Goal: Navigation & Orientation: Find specific page/section

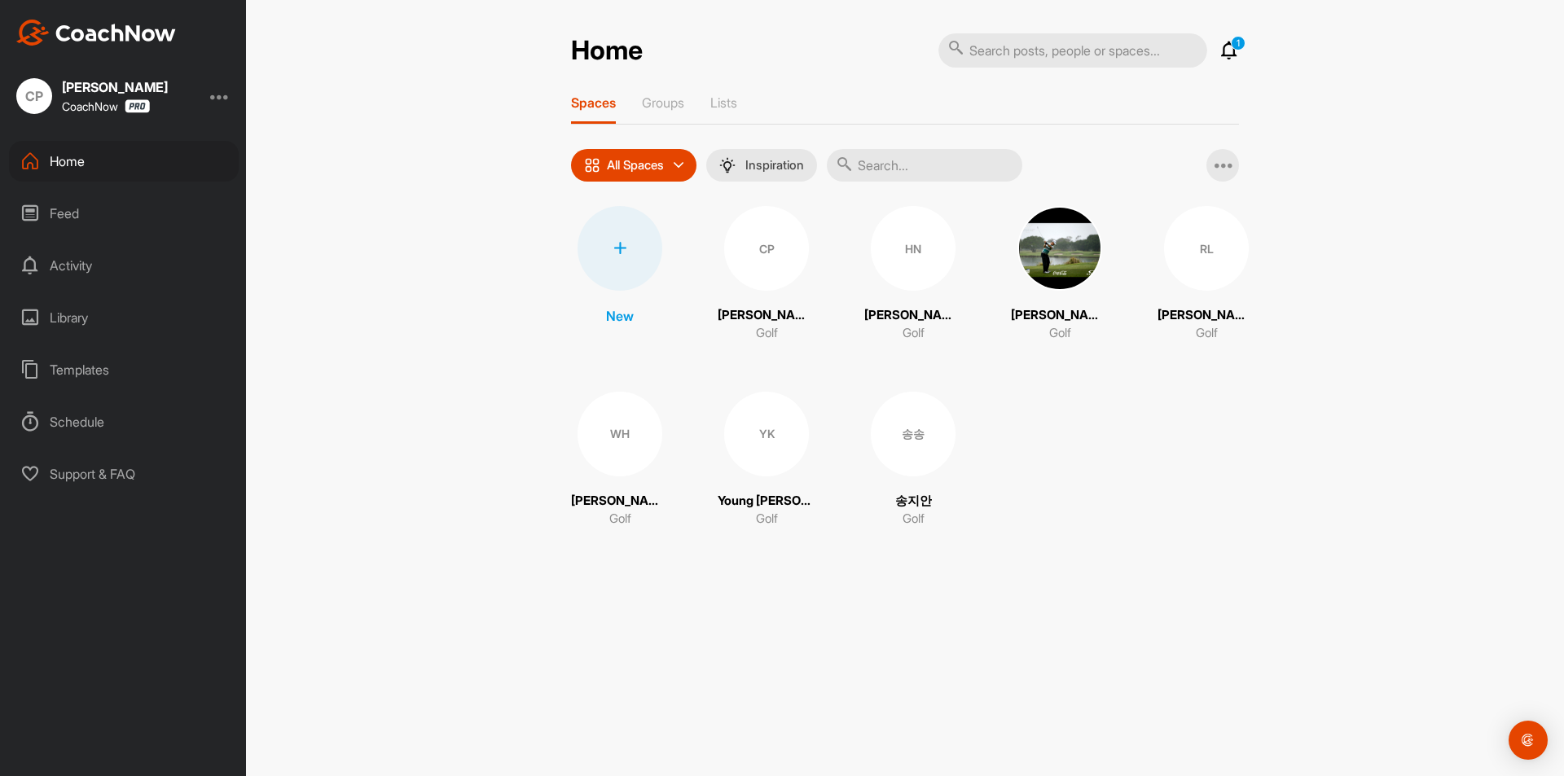
click at [759, 234] on div "CP" at bounding box center [766, 248] width 85 height 85
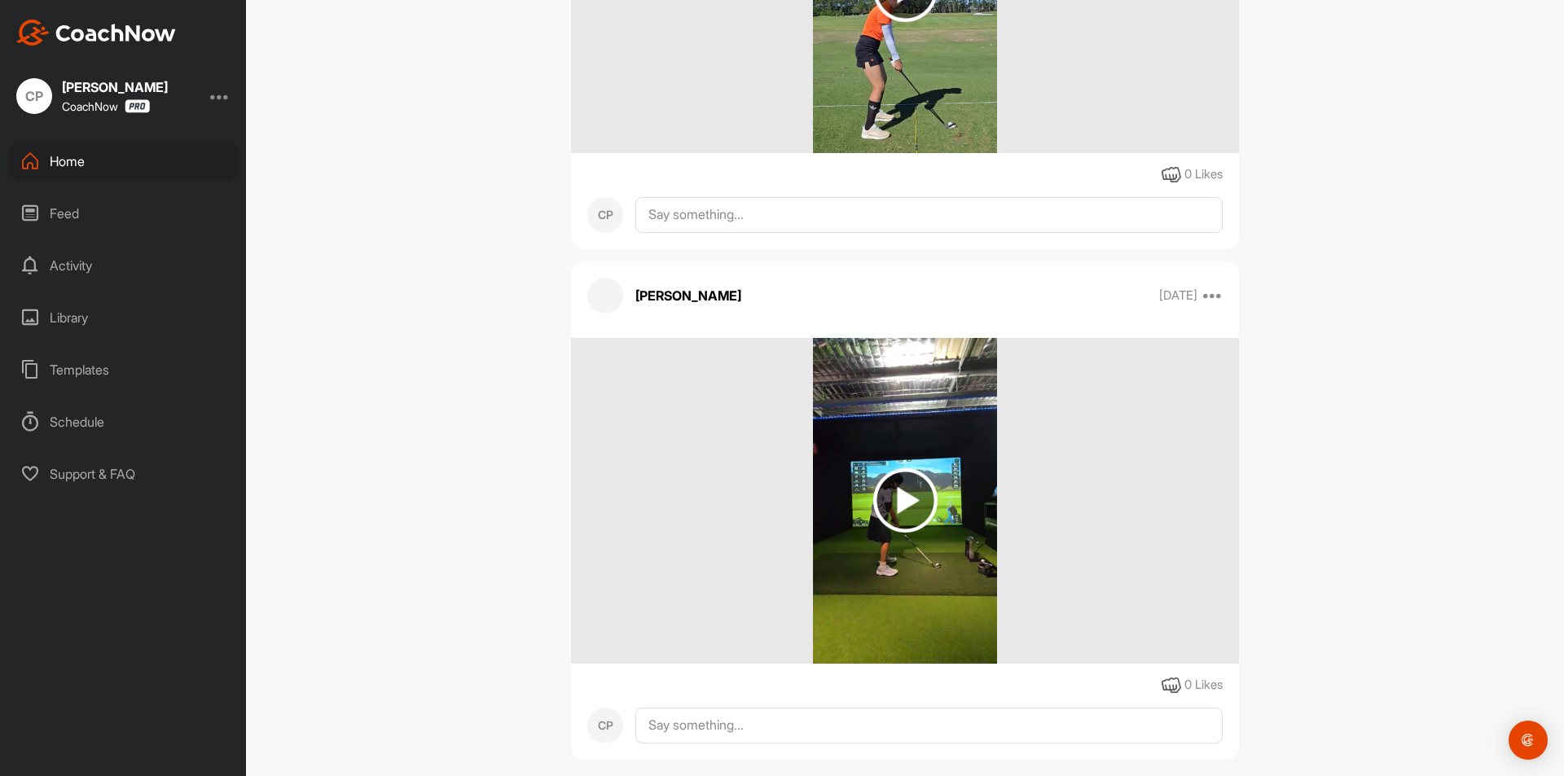
scroll to position [495, 0]
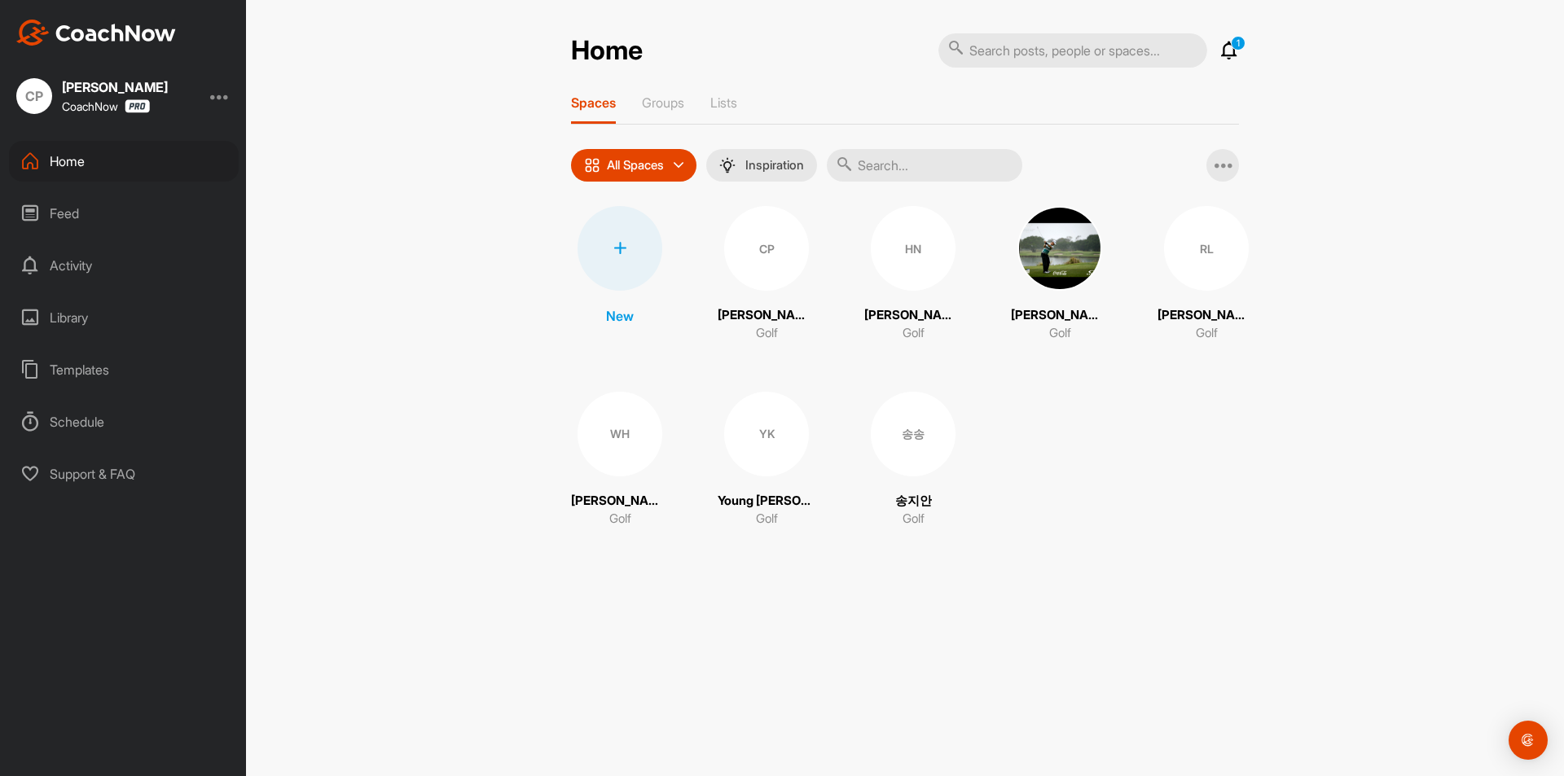
click at [889, 242] on div "HN" at bounding box center [913, 248] width 85 height 85
click at [617, 436] on div "WH" at bounding box center [620, 434] width 85 height 85
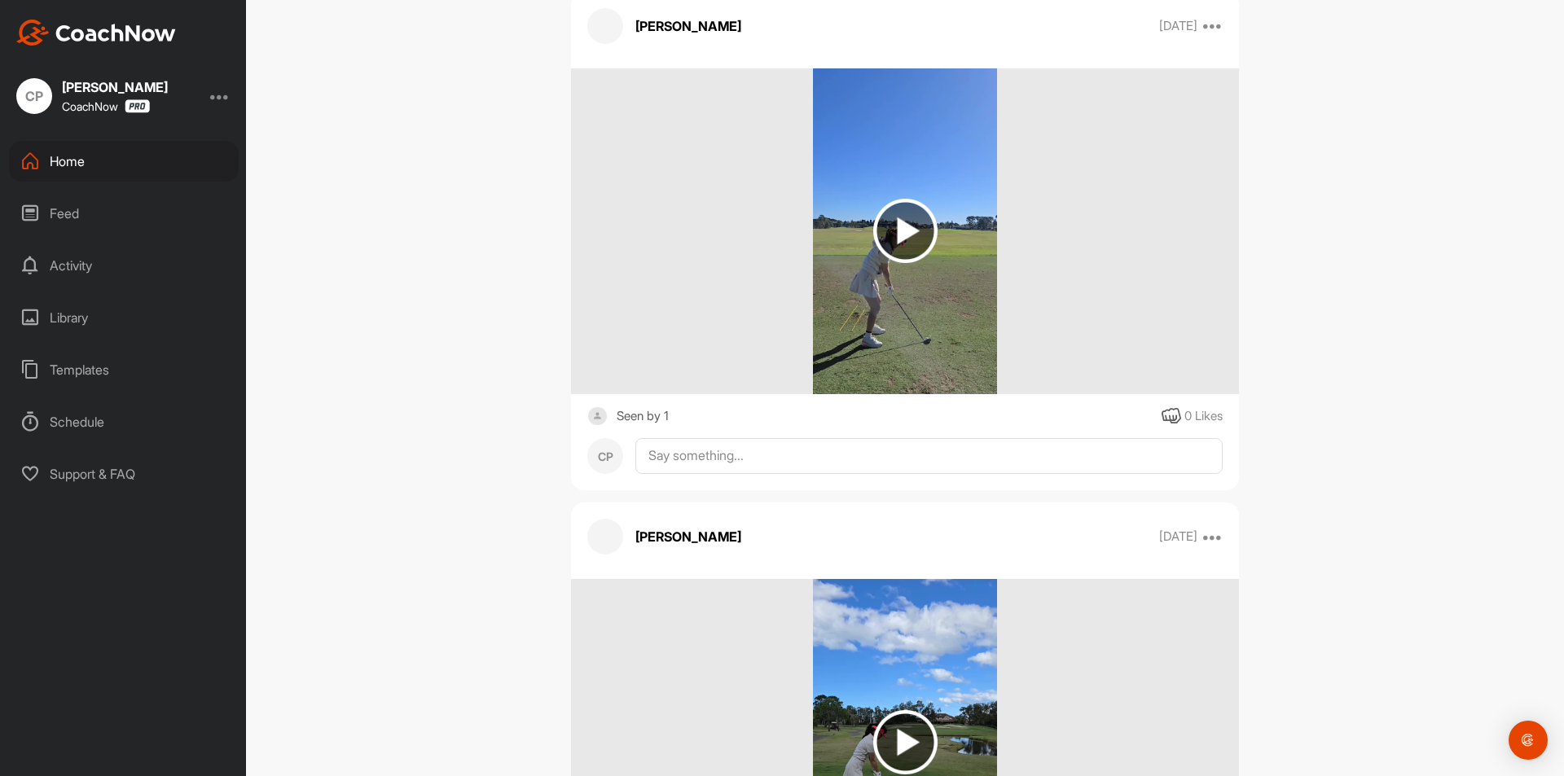
scroll to position [111, 0]
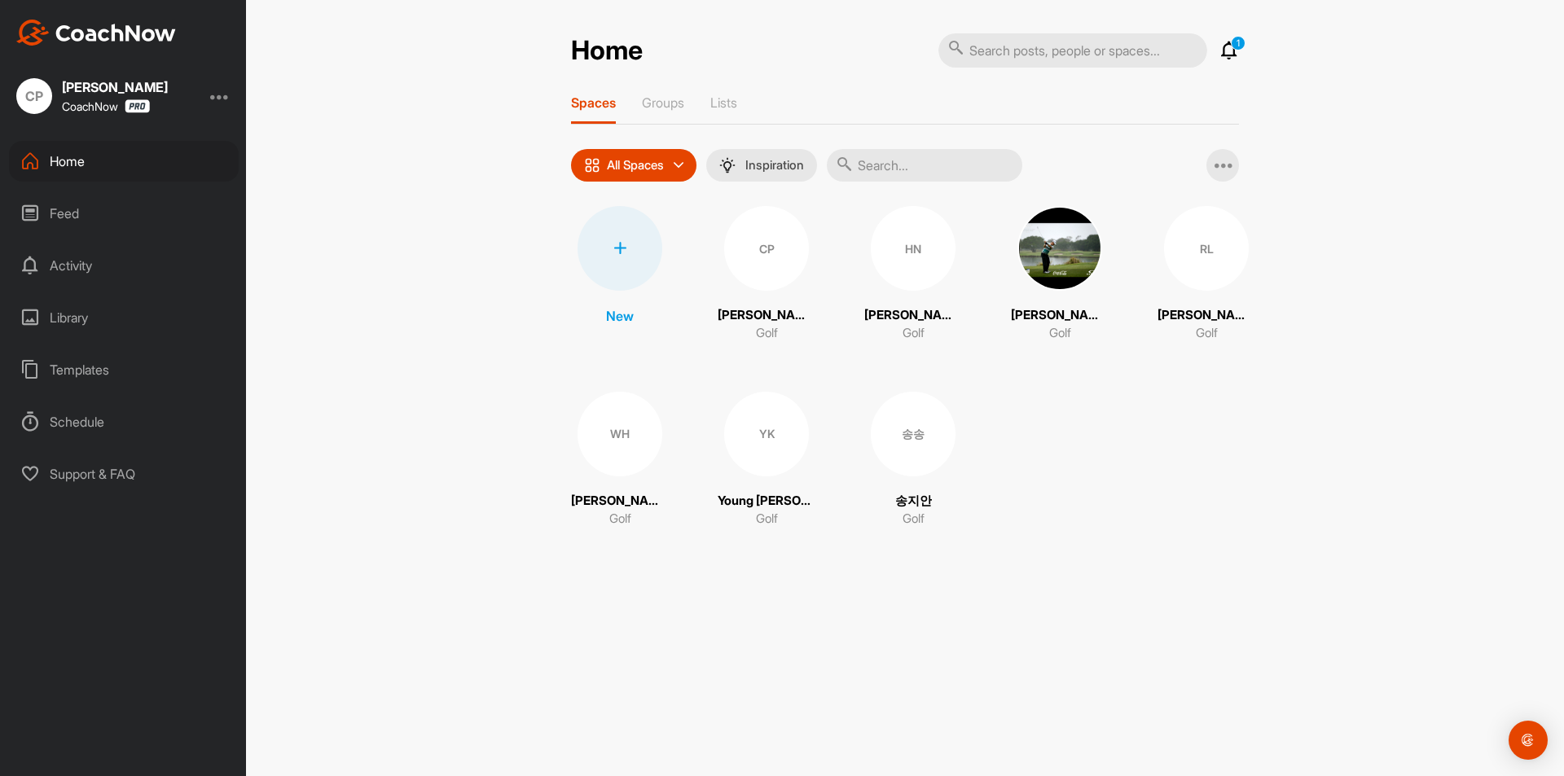
click at [1052, 257] on img at bounding box center [1060, 248] width 85 height 85
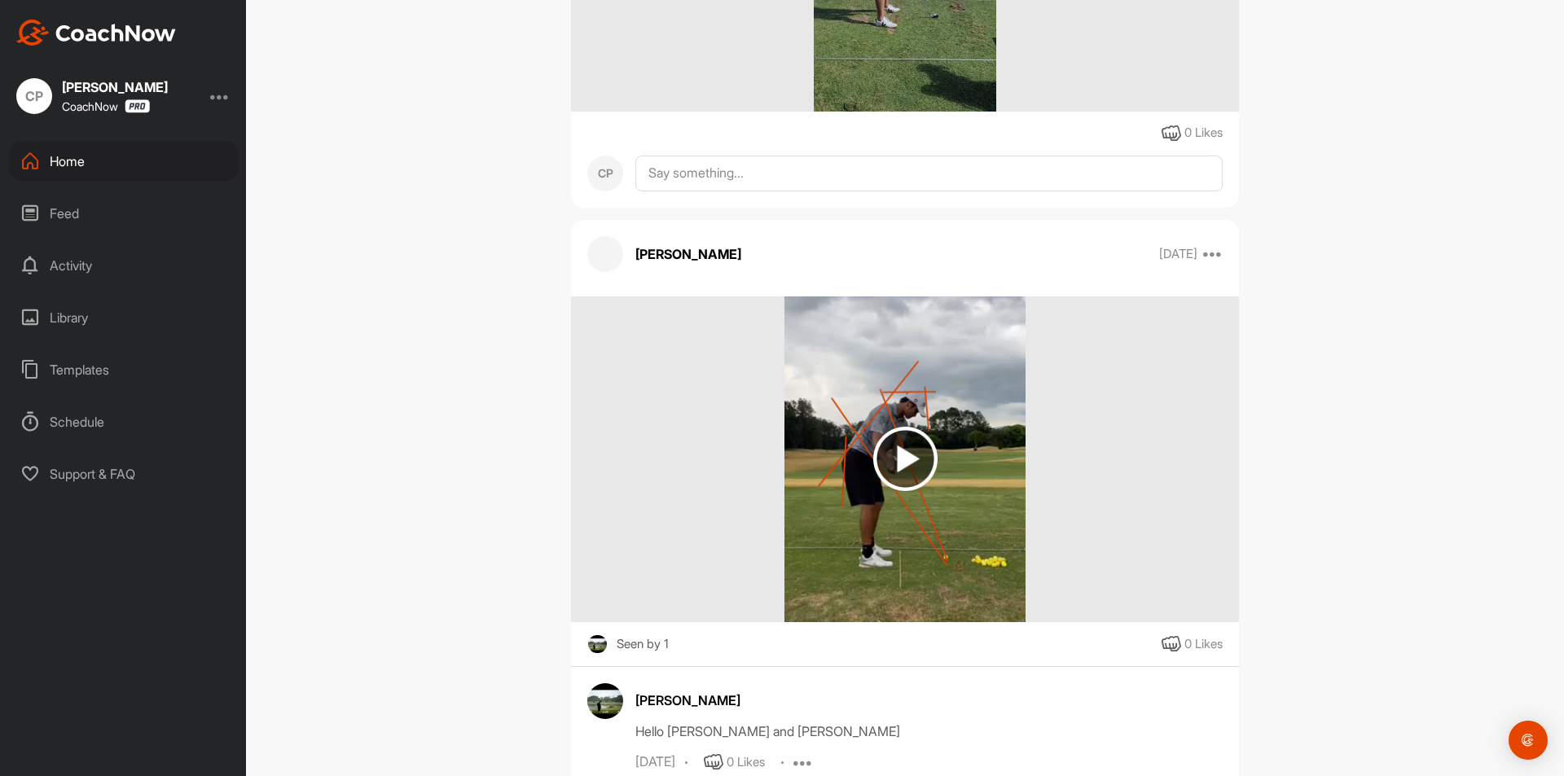
scroll to position [1141, 0]
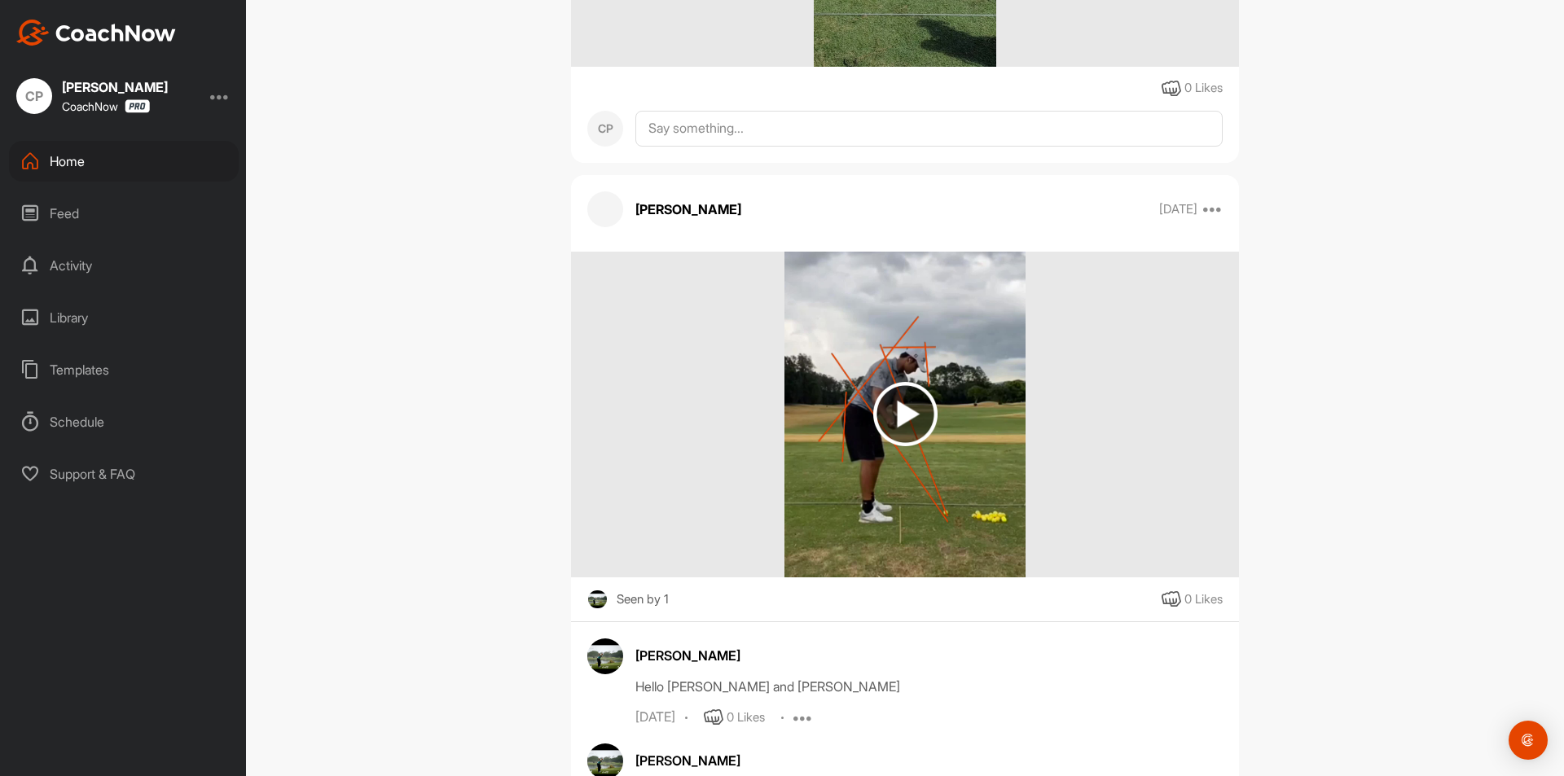
click at [892, 408] on img at bounding box center [905, 414] width 64 height 64
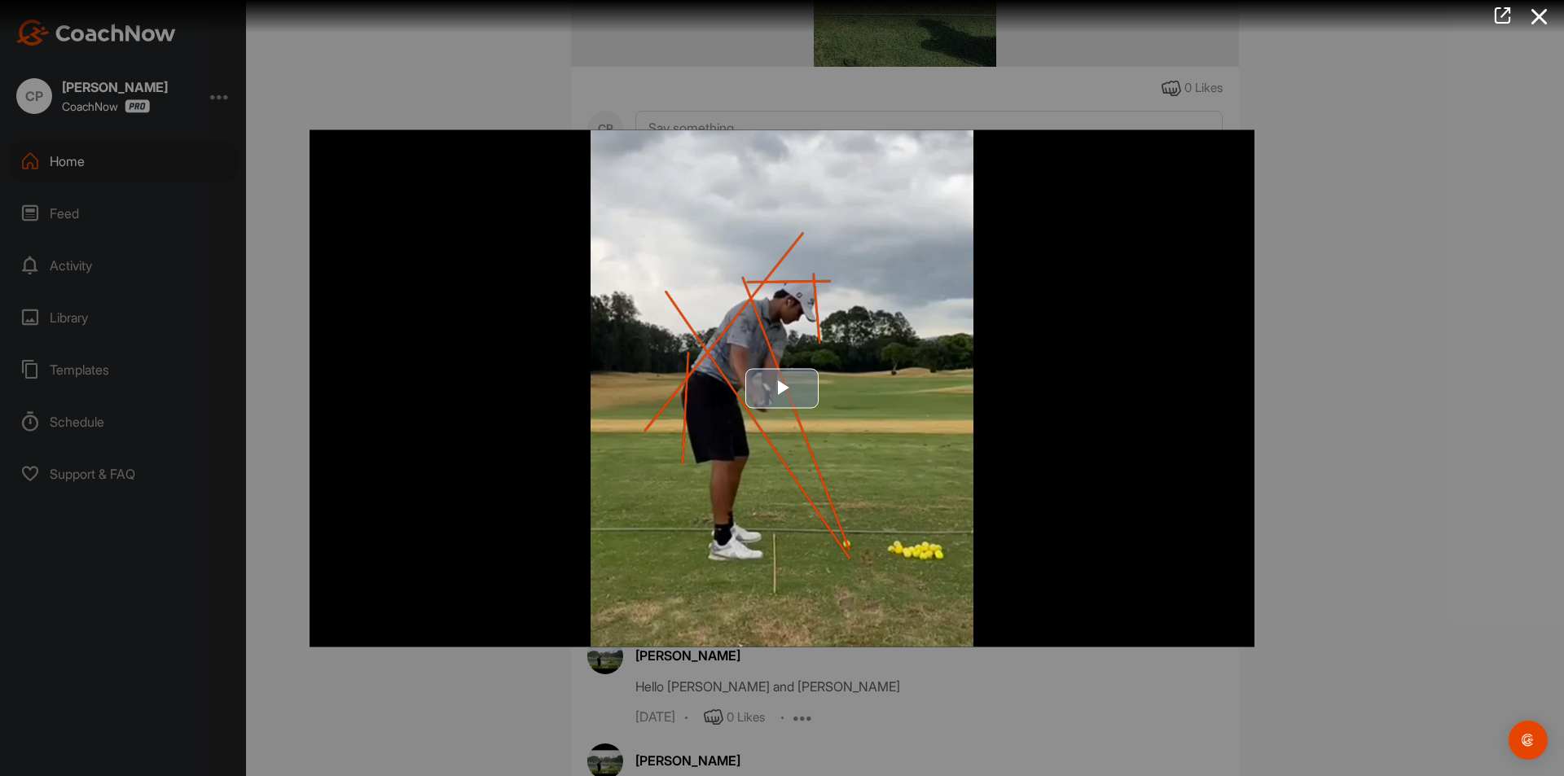
click at [782, 389] on span "Video Player" at bounding box center [782, 389] width 0 height 0
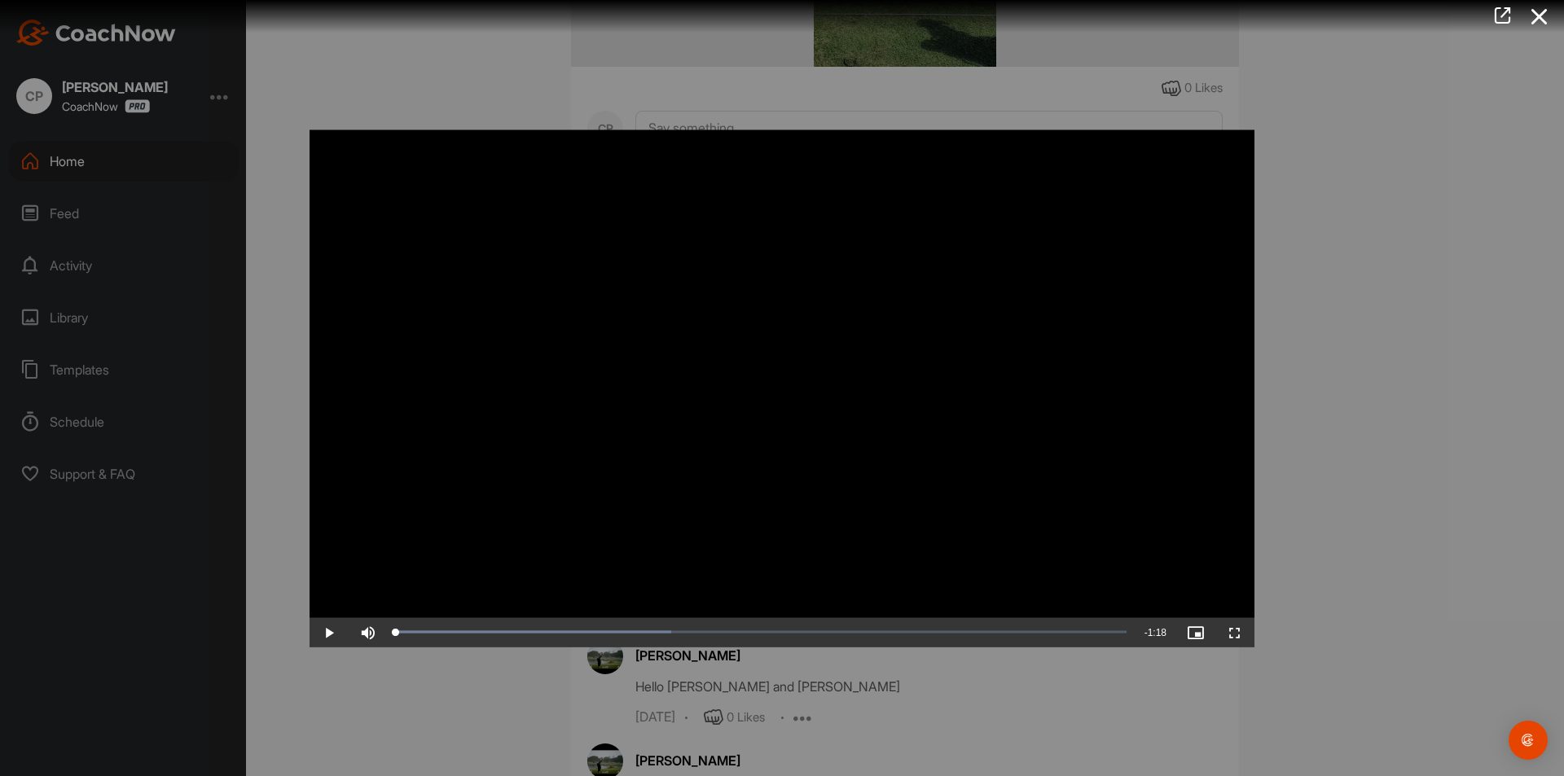
drag, startPoint x: 503, startPoint y: 631, endPoint x: 379, endPoint y: 644, distance: 124.5
click at [379, 644] on div "Play Skip Backward Skip Forward Mute Current Time 0:00 / Duration 1:18 Loaded :…" at bounding box center [782, 632] width 945 height 29
click at [332, 632] on span "Video Player" at bounding box center [329, 632] width 39 height 0
click at [1306, 568] on div at bounding box center [782, 388] width 1564 height 776
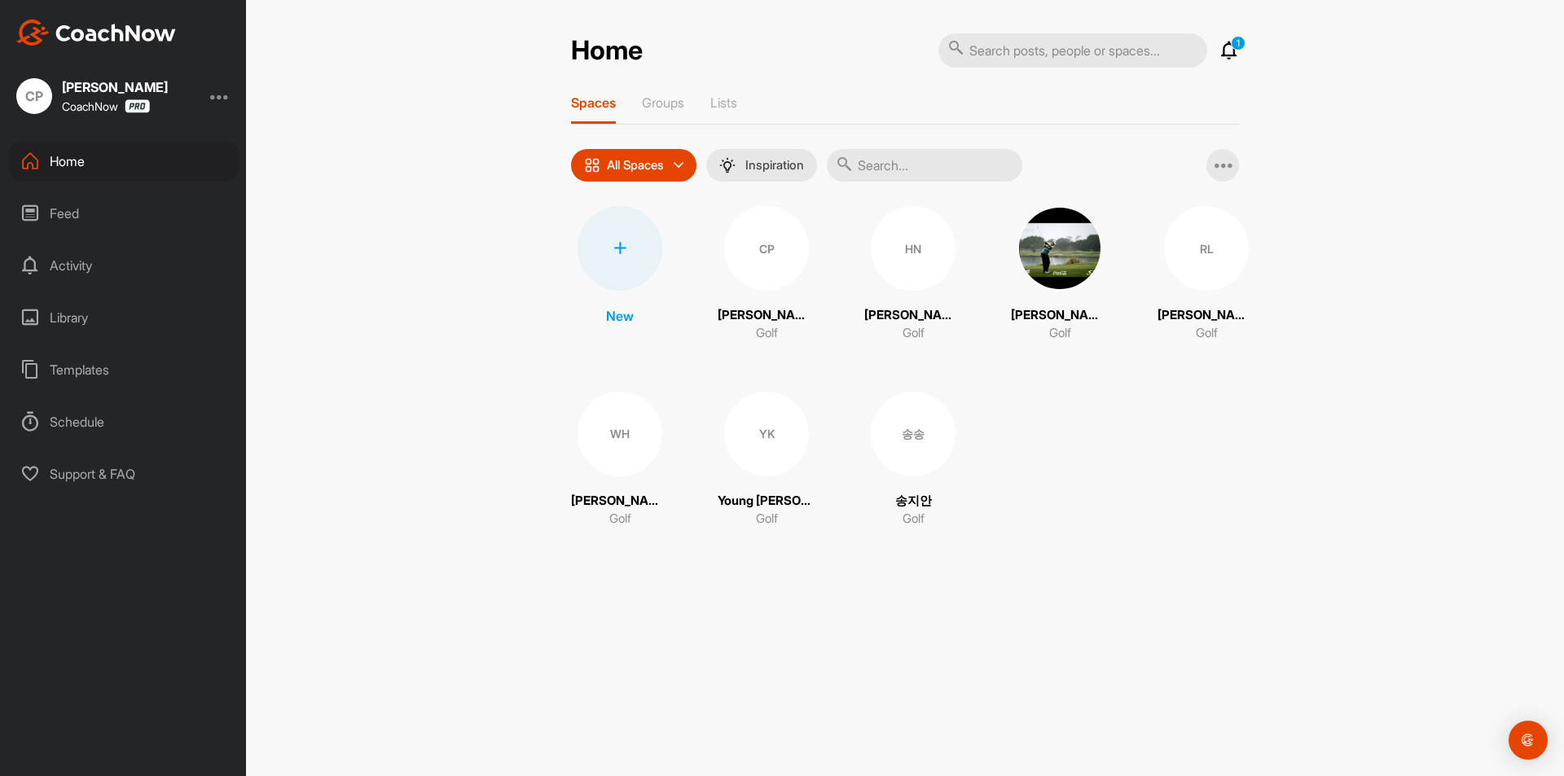
click at [871, 453] on span "송송" at bounding box center [913, 434] width 85 height 85
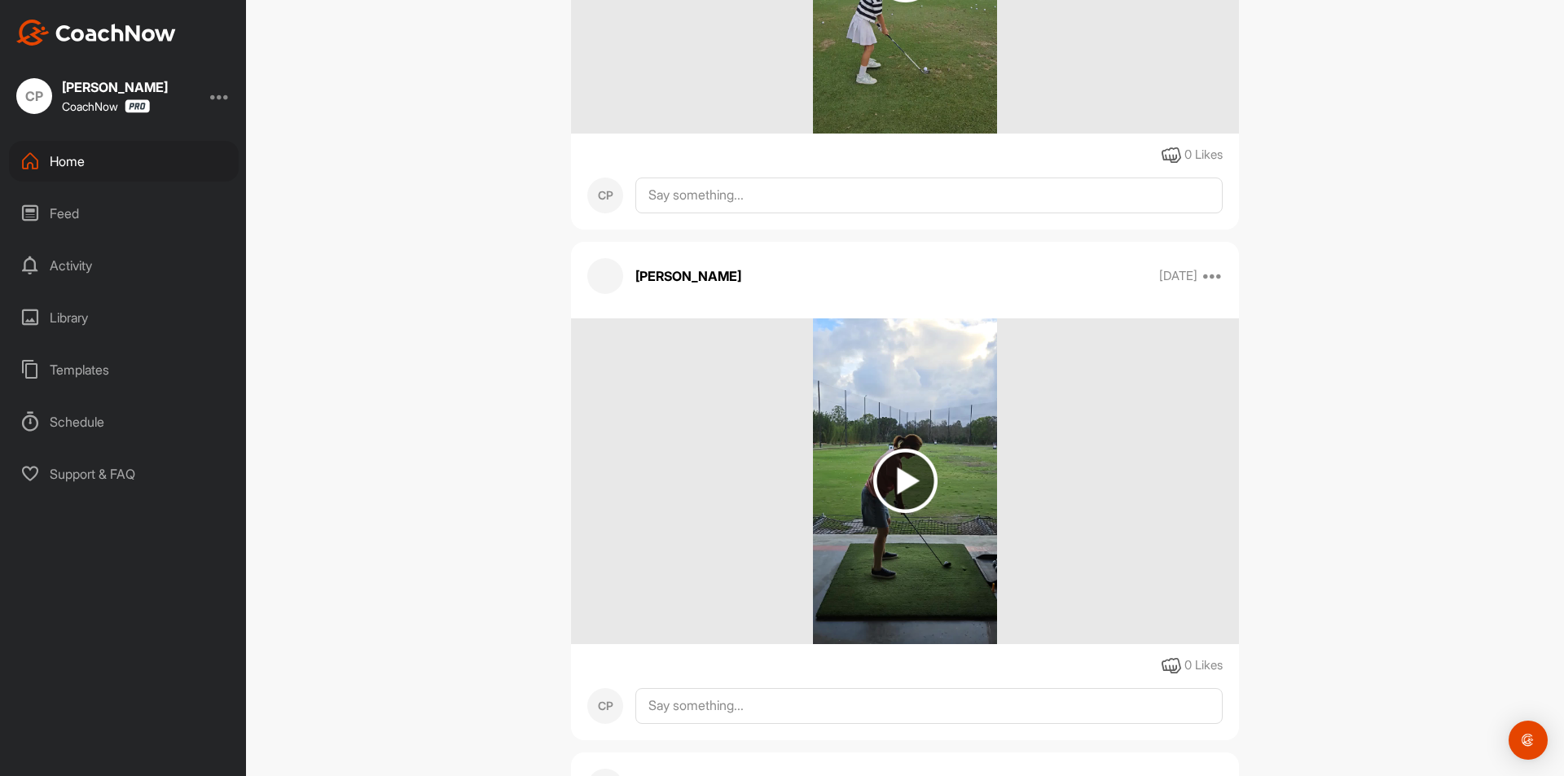
scroll to position [570, 0]
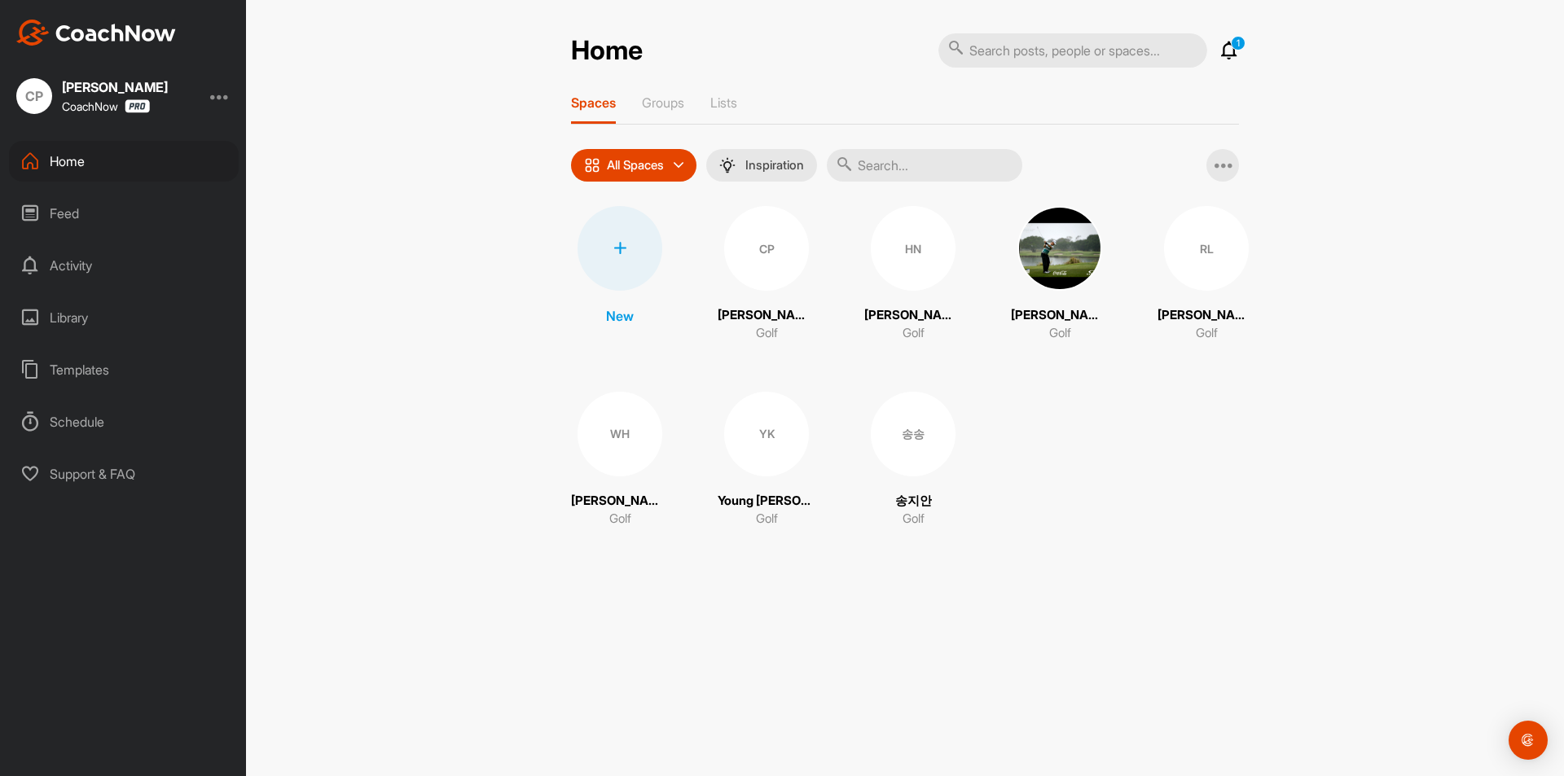
click at [777, 449] on div "YK" at bounding box center [766, 434] width 85 height 85
click at [776, 266] on div "CP" at bounding box center [766, 248] width 85 height 85
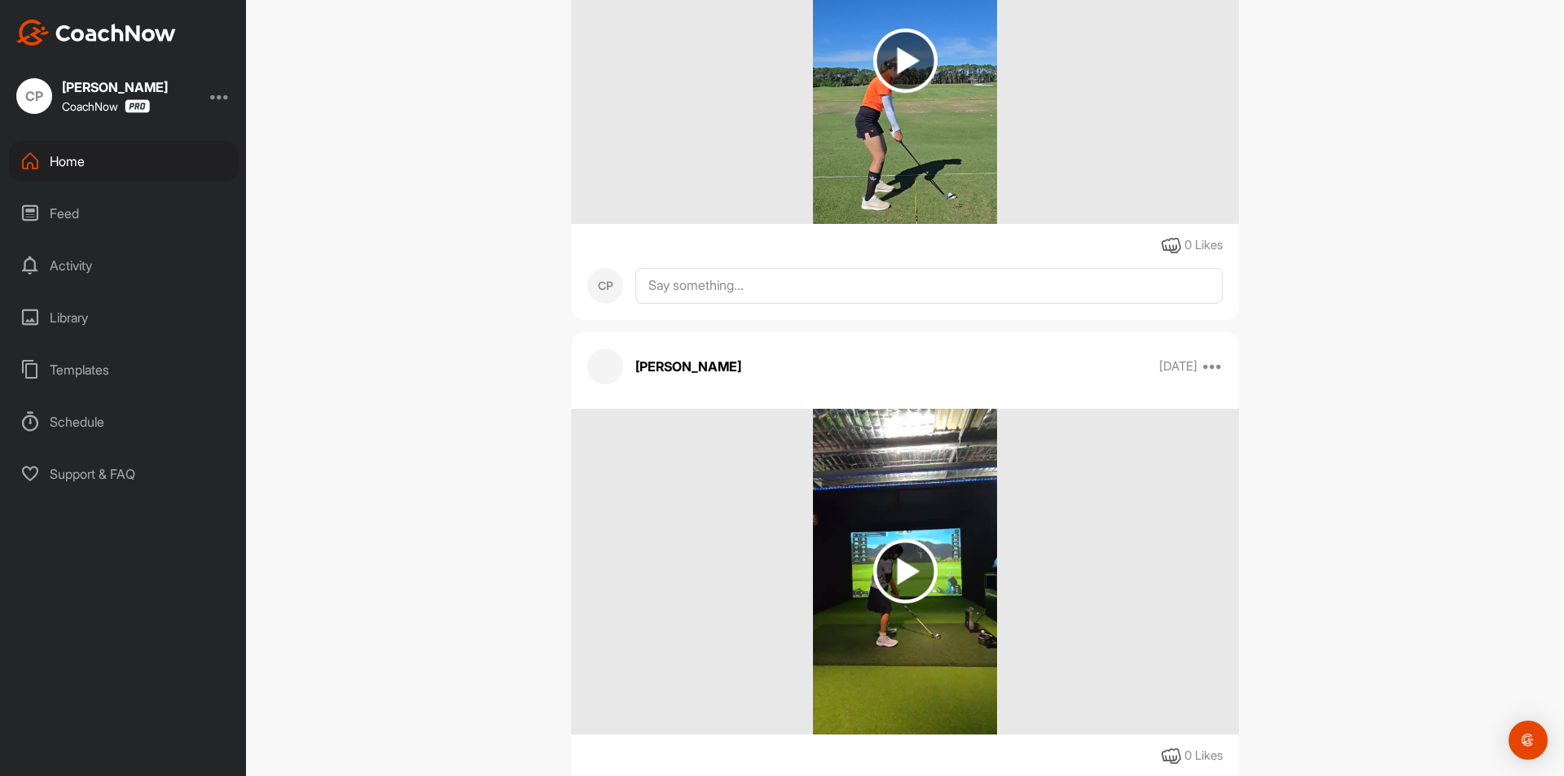
scroll to position [414, 0]
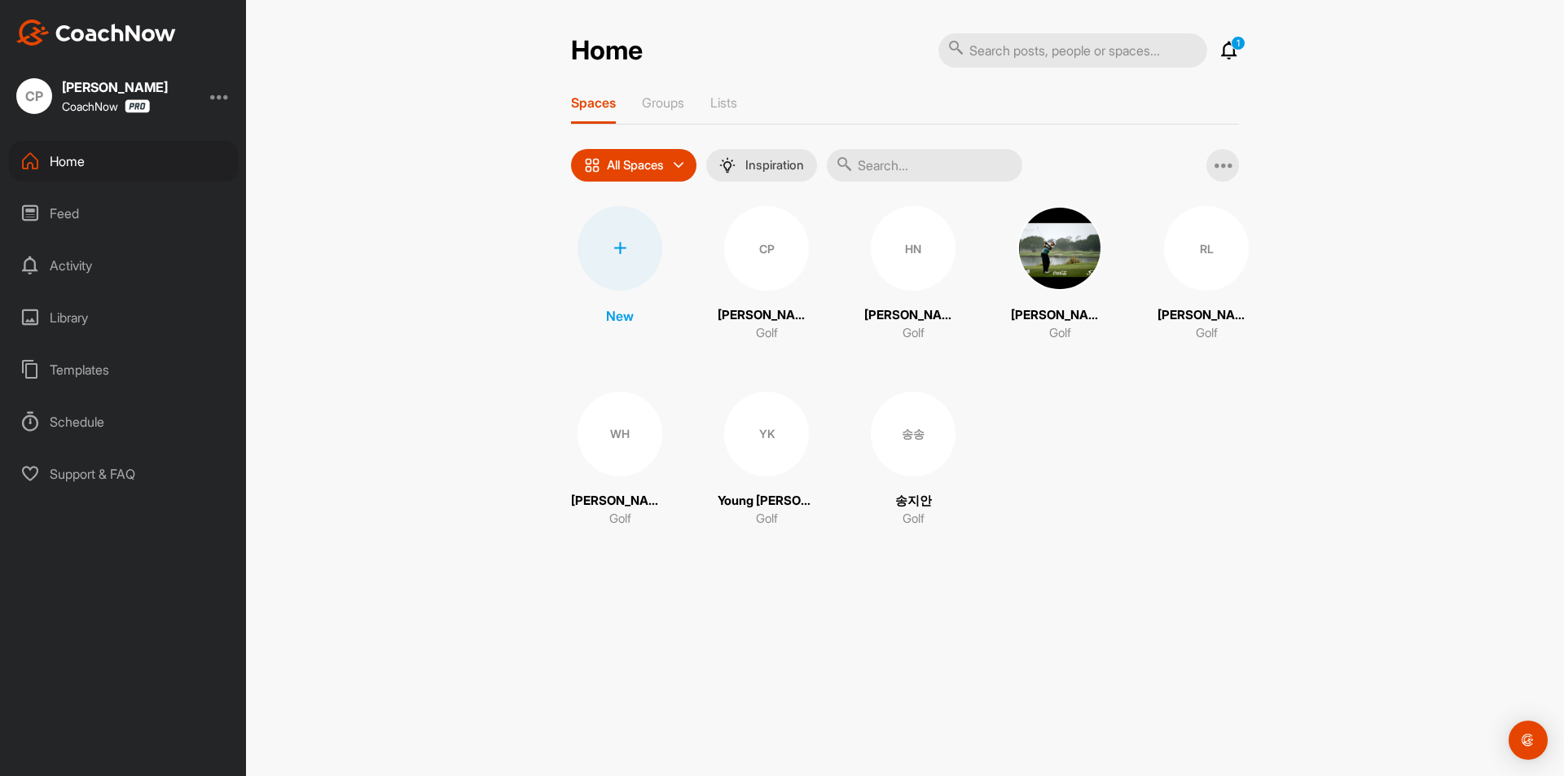
click at [760, 277] on div "CP" at bounding box center [766, 248] width 85 height 85
click at [900, 250] on div "HN" at bounding box center [913, 248] width 85 height 85
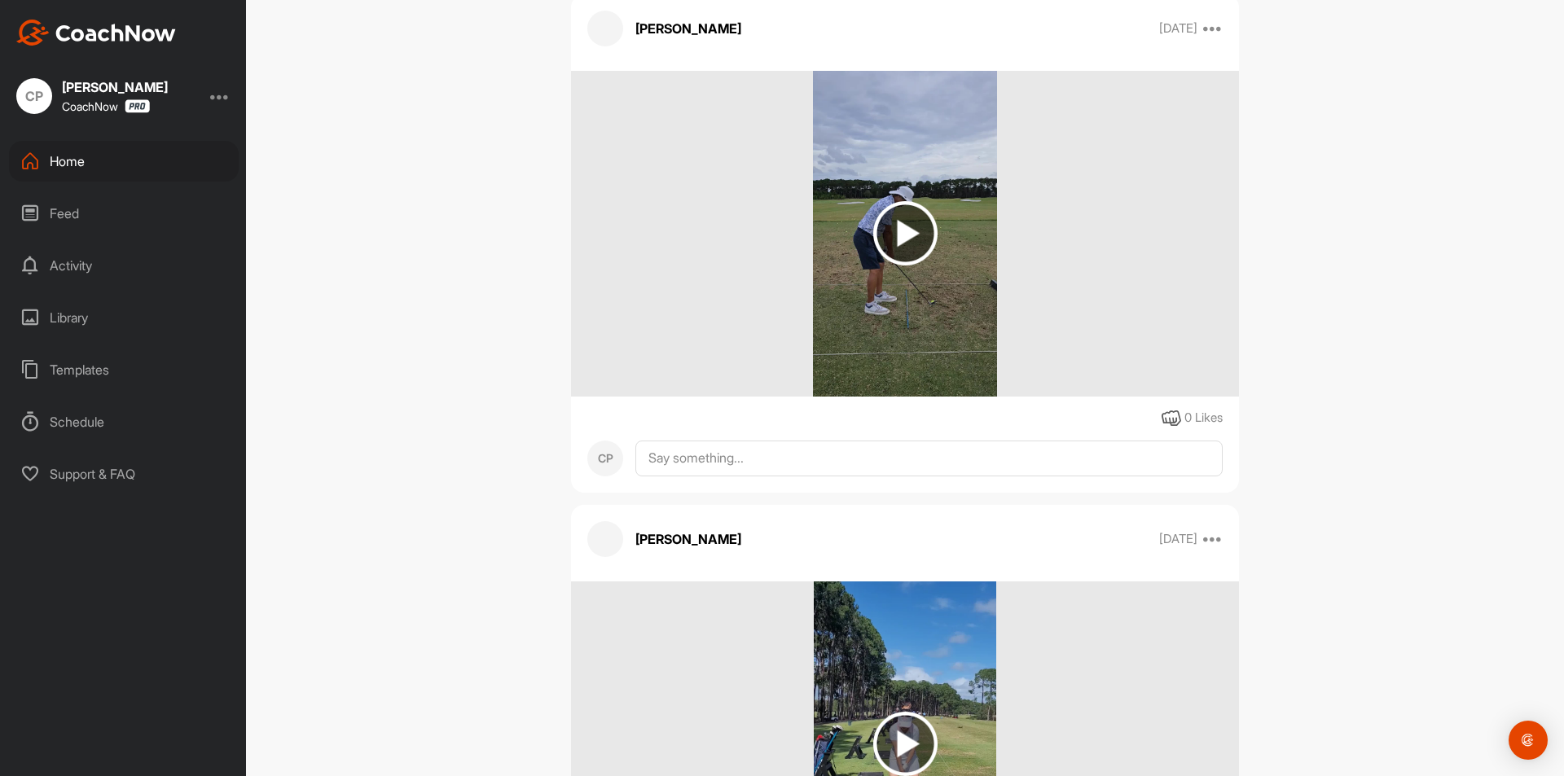
scroll to position [326, 0]
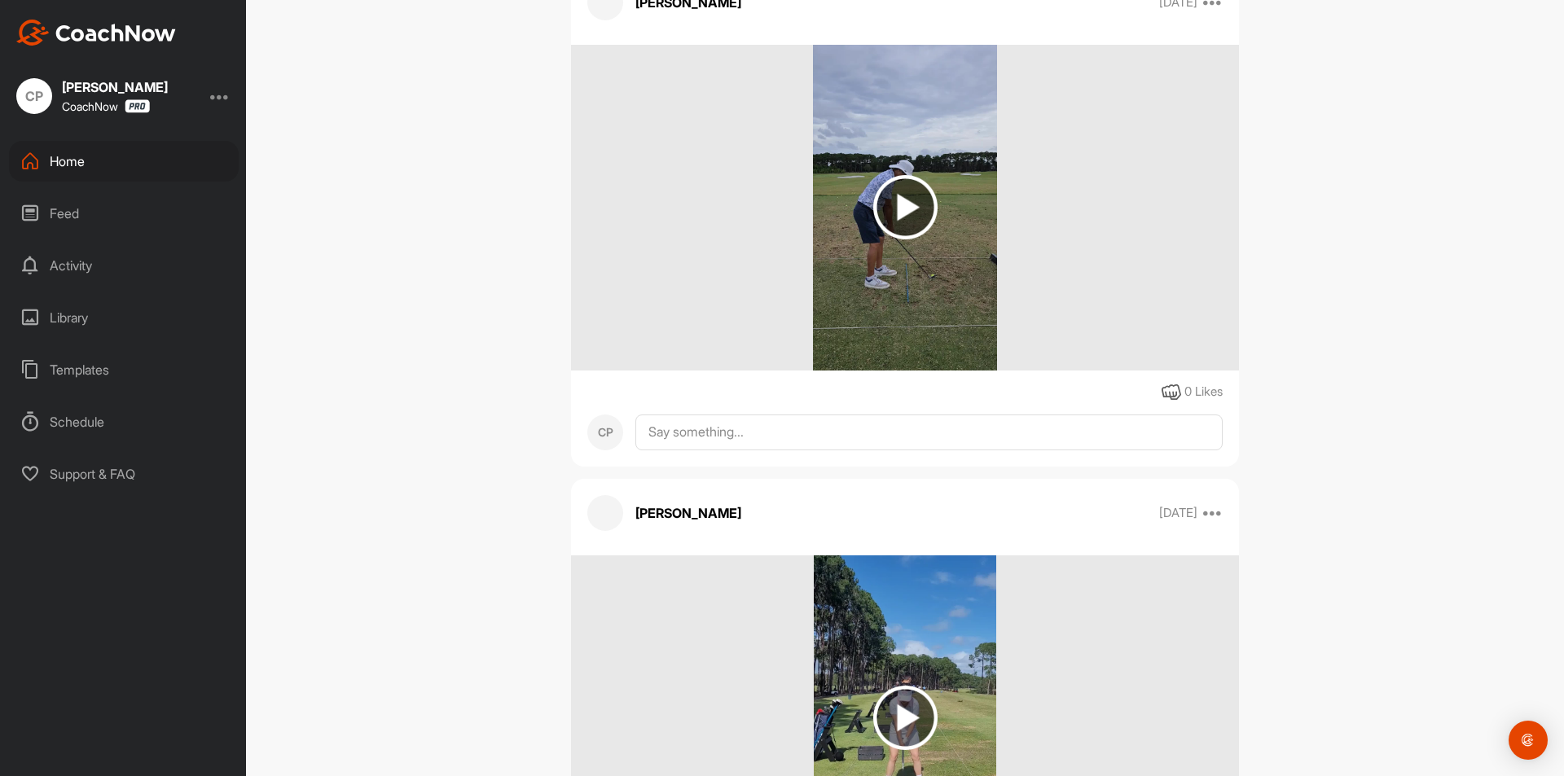
click at [897, 213] on img at bounding box center [905, 207] width 64 height 64
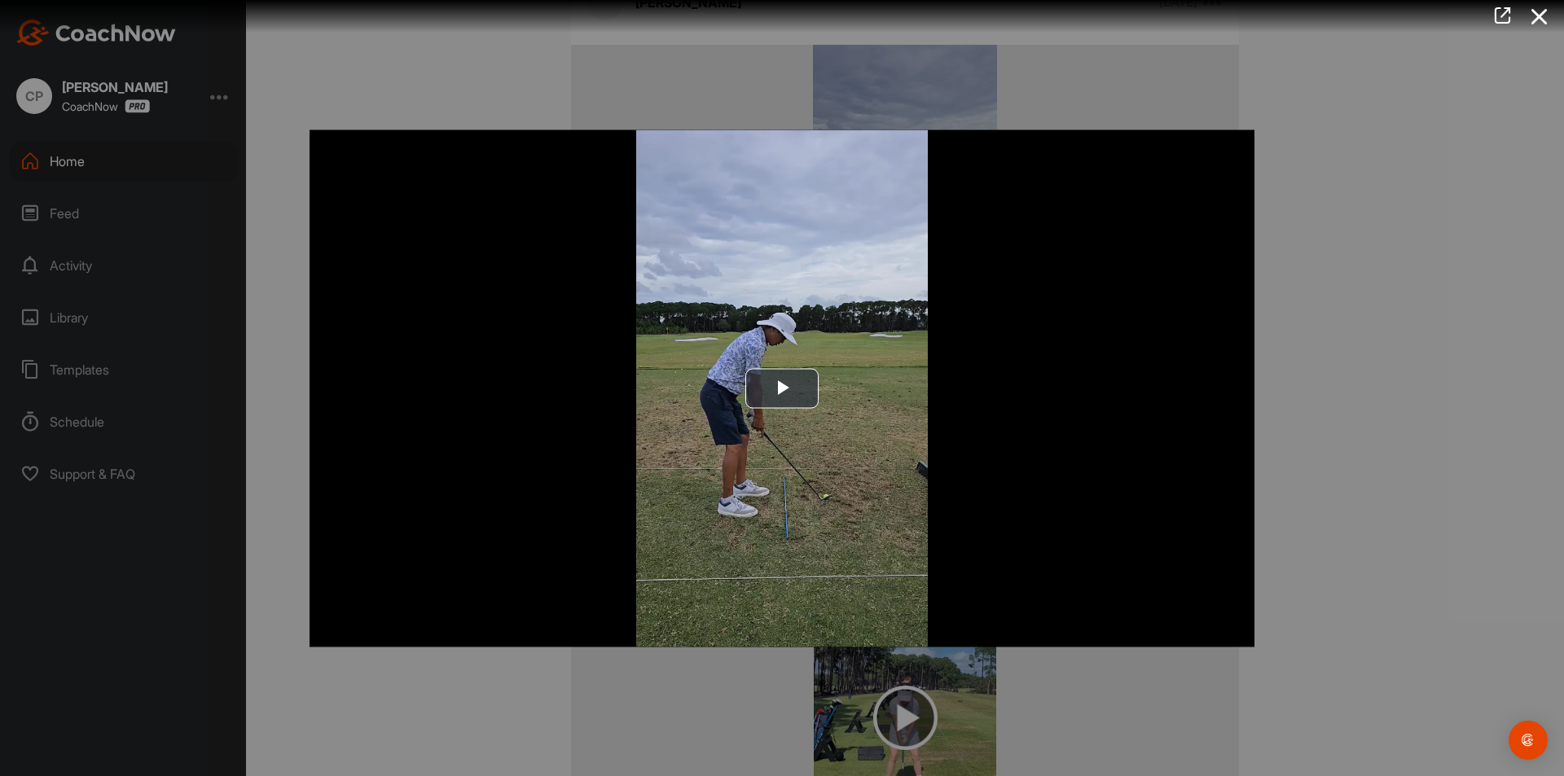
click at [1375, 642] on div at bounding box center [782, 388] width 1564 height 776
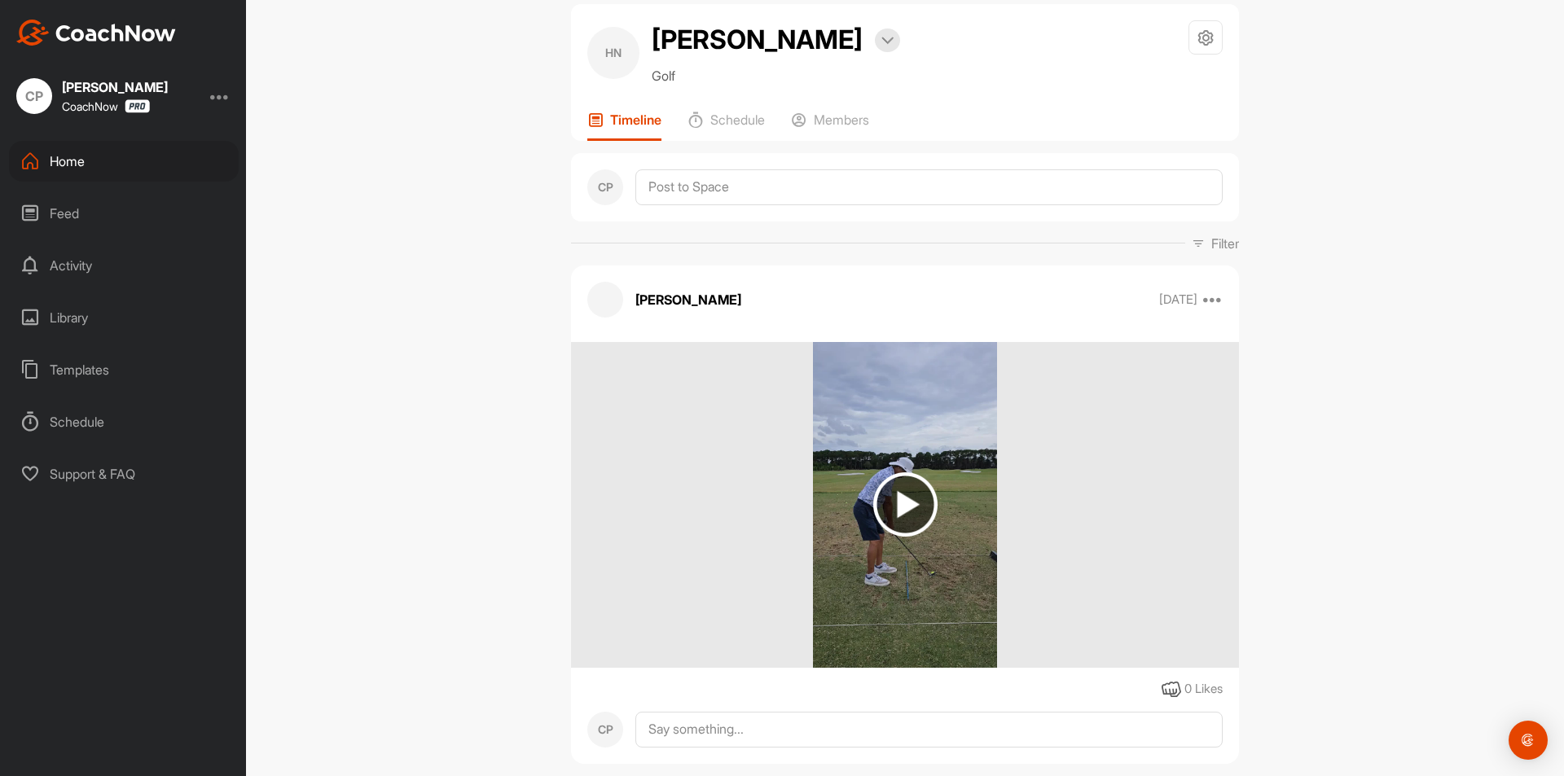
scroll to position [0, 0]
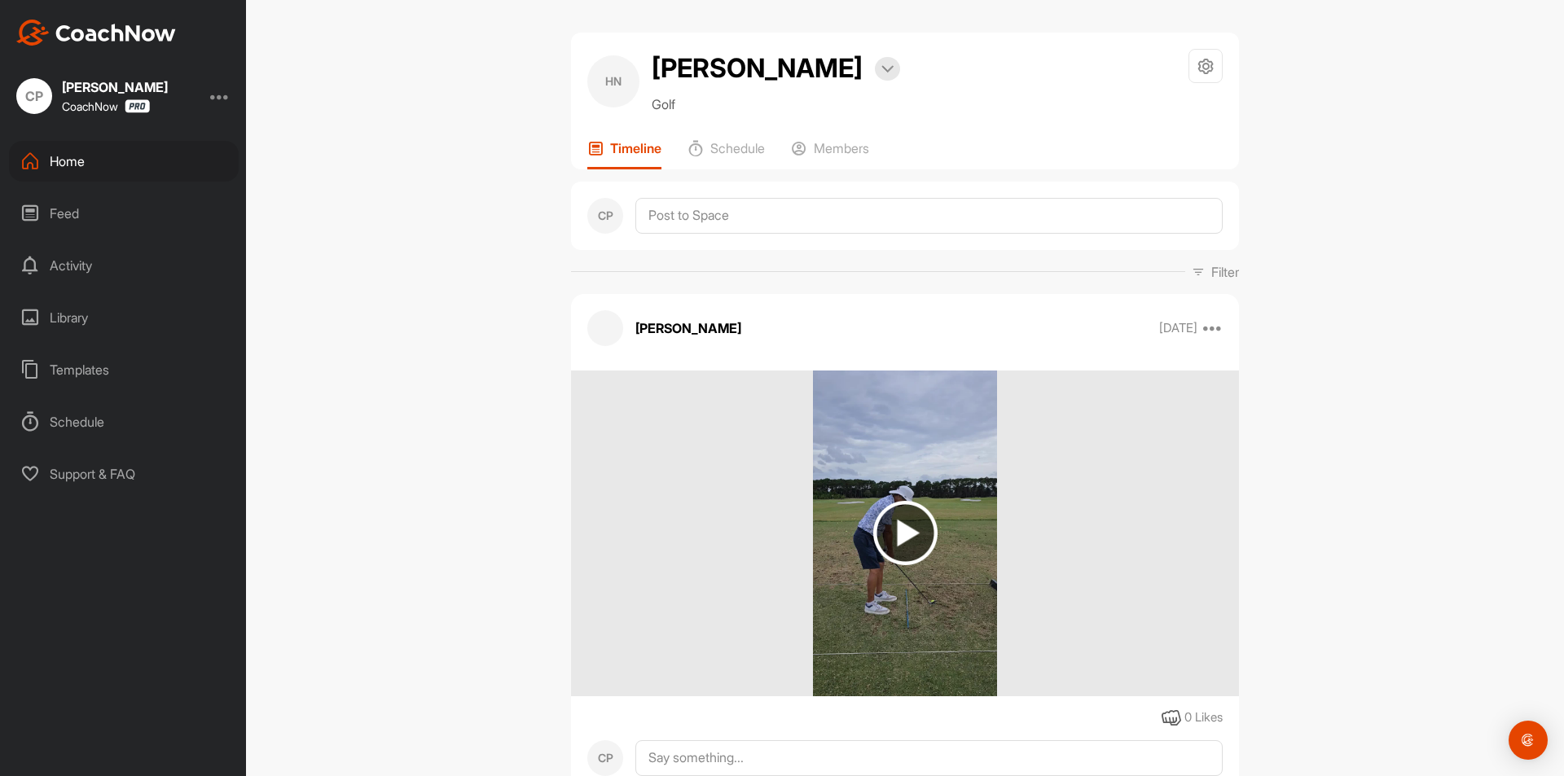
click at [839, 554] on img at bounding box center [904, 534] width 183 height 326
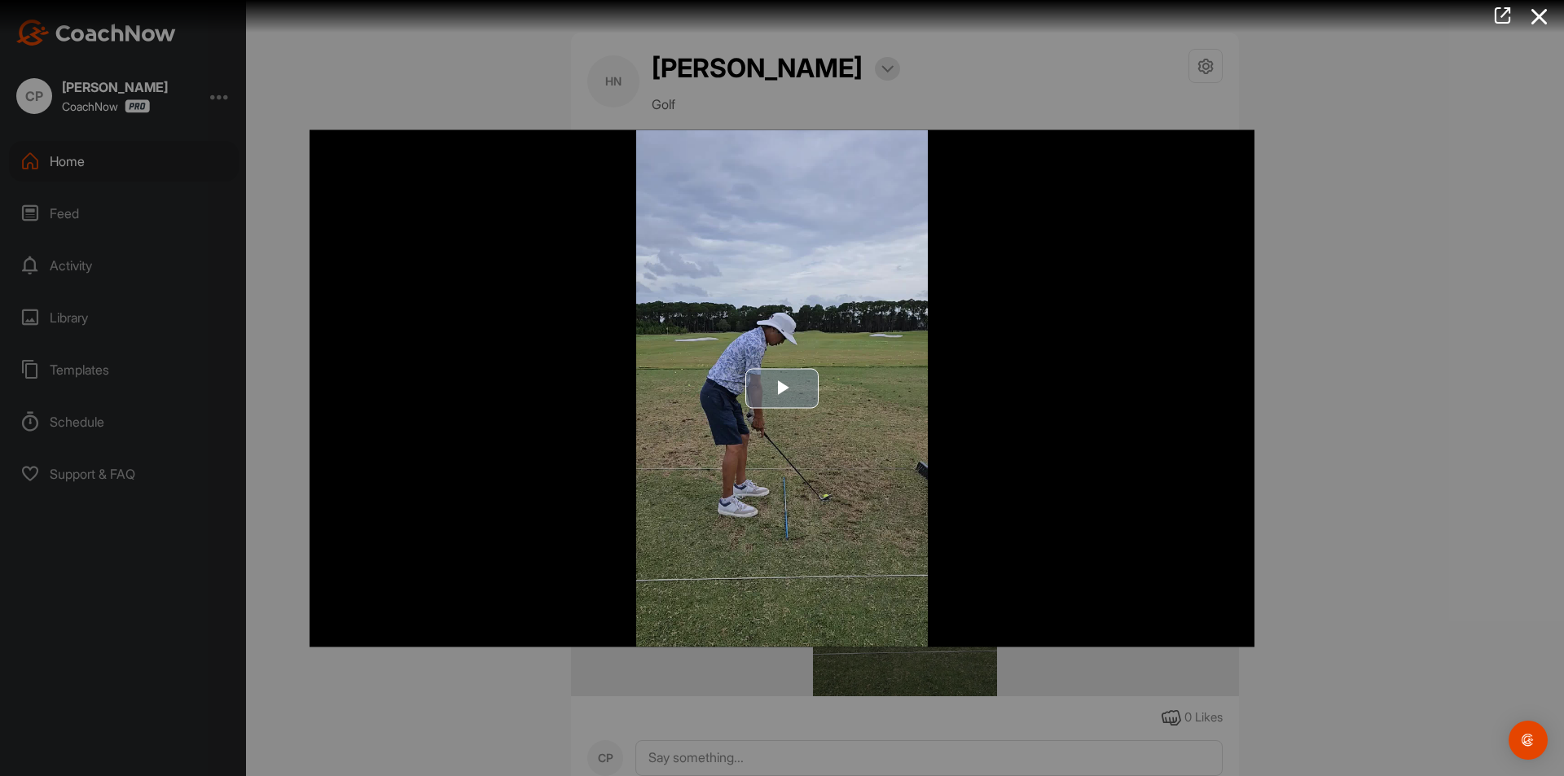
click at [855, 435] on img "Video Player" at bounding box center [782, 388] width 945 height 517
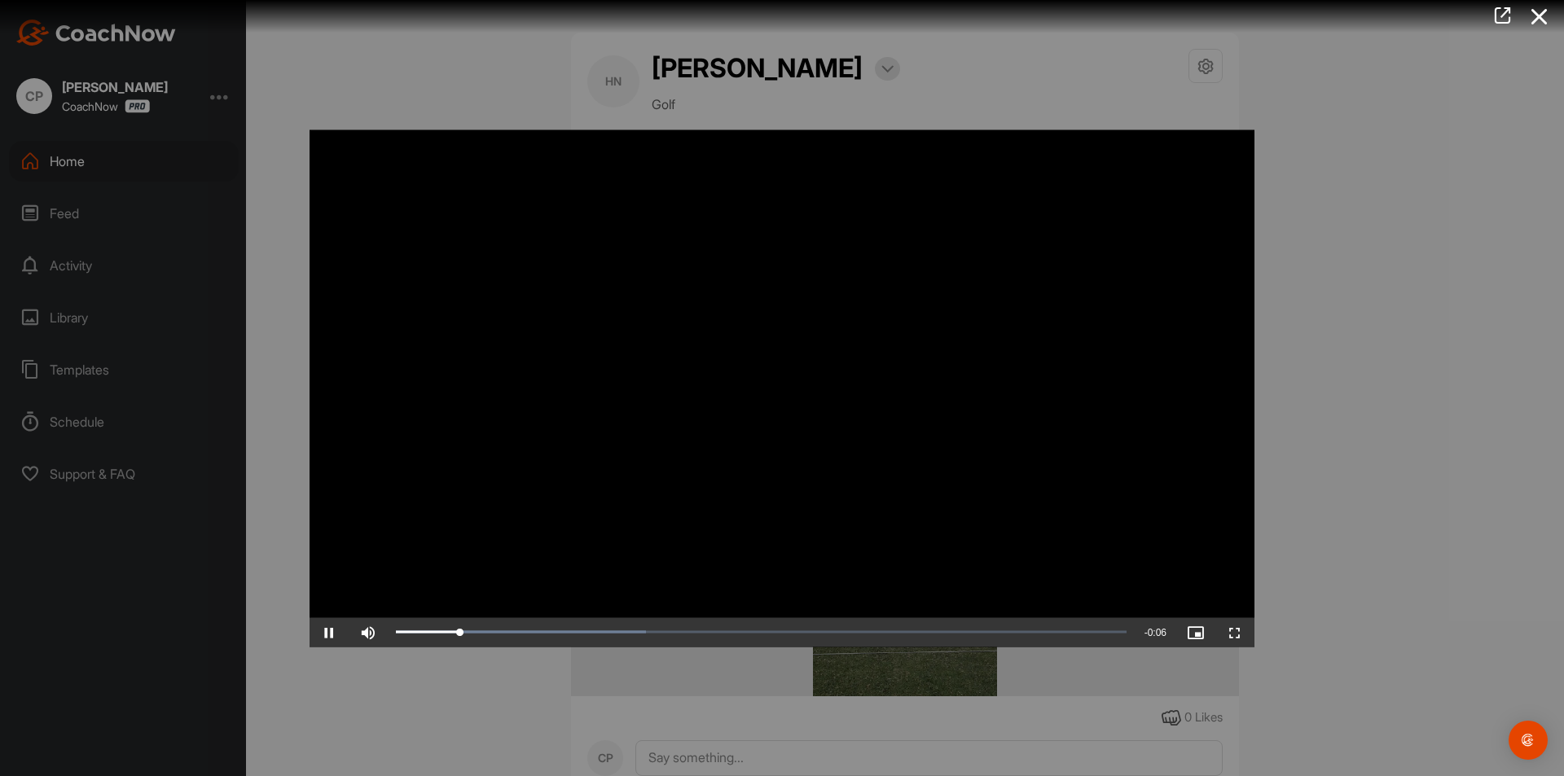
click at [864, 442] on video "Video Player" at bounding box center [782, 388] width 945 height 517
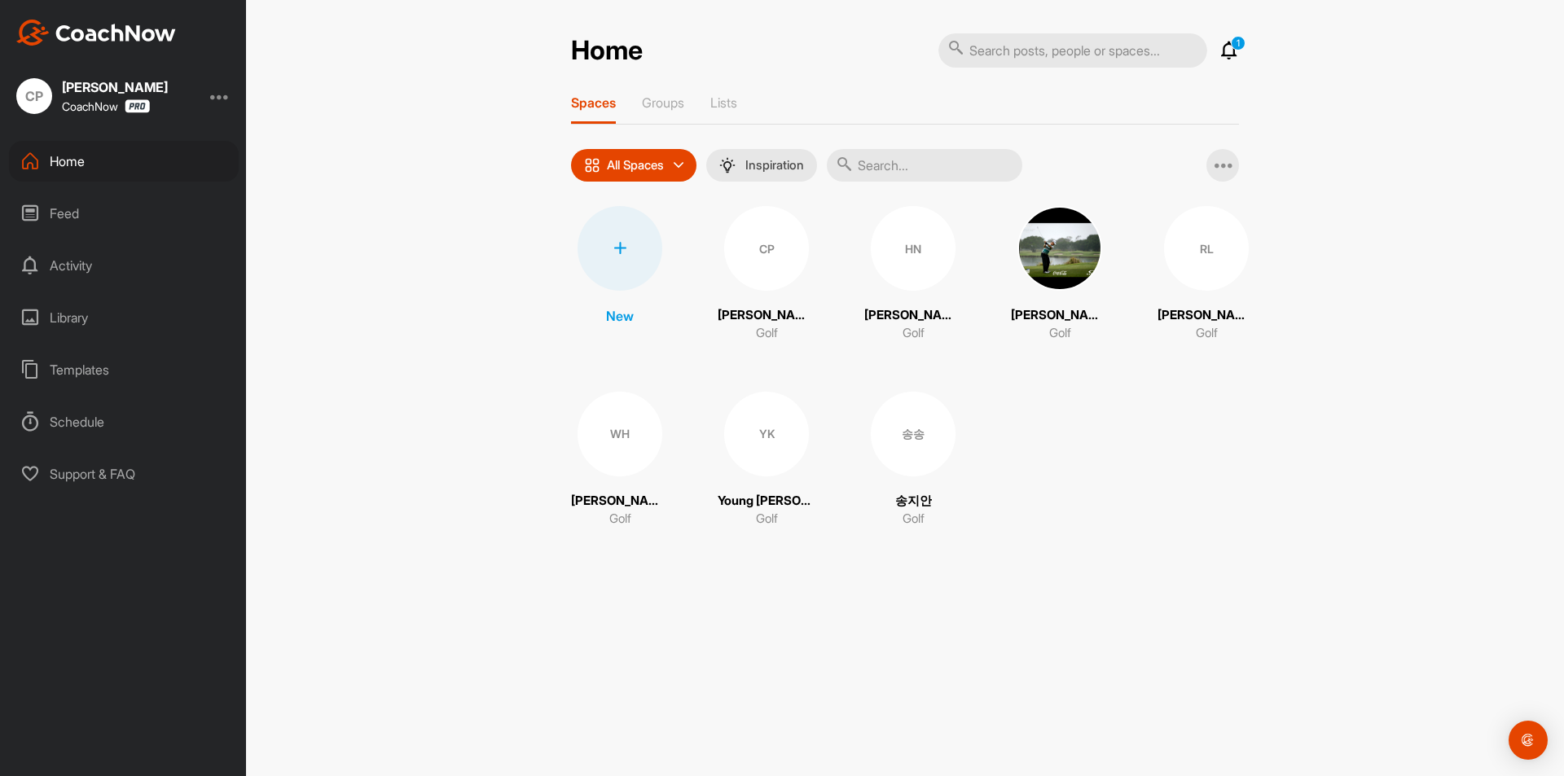
click at [912, 276] on div "HN" at bounding box center [913, 248] width 85 height 85
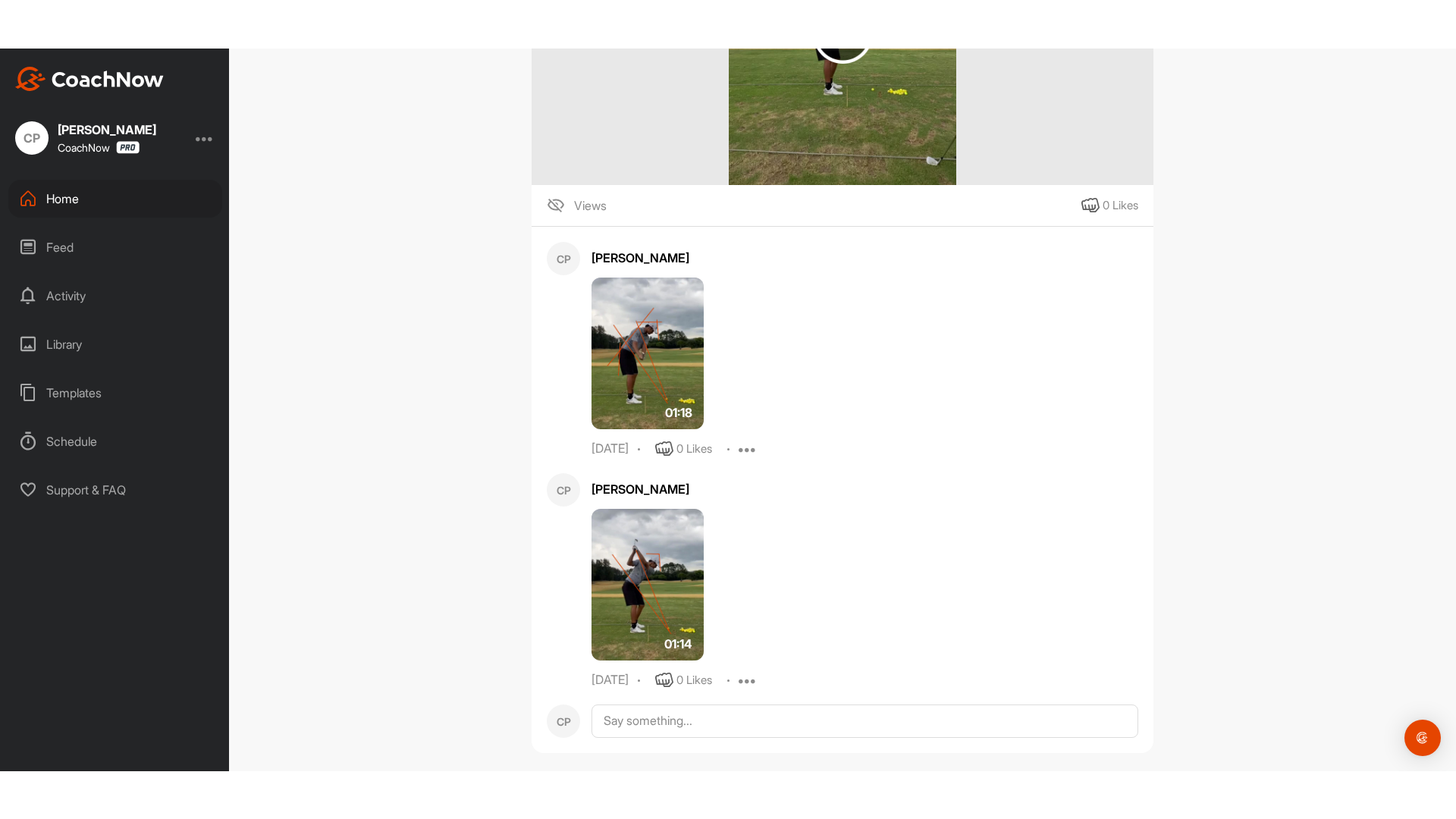
scroll to position [1984, 0]
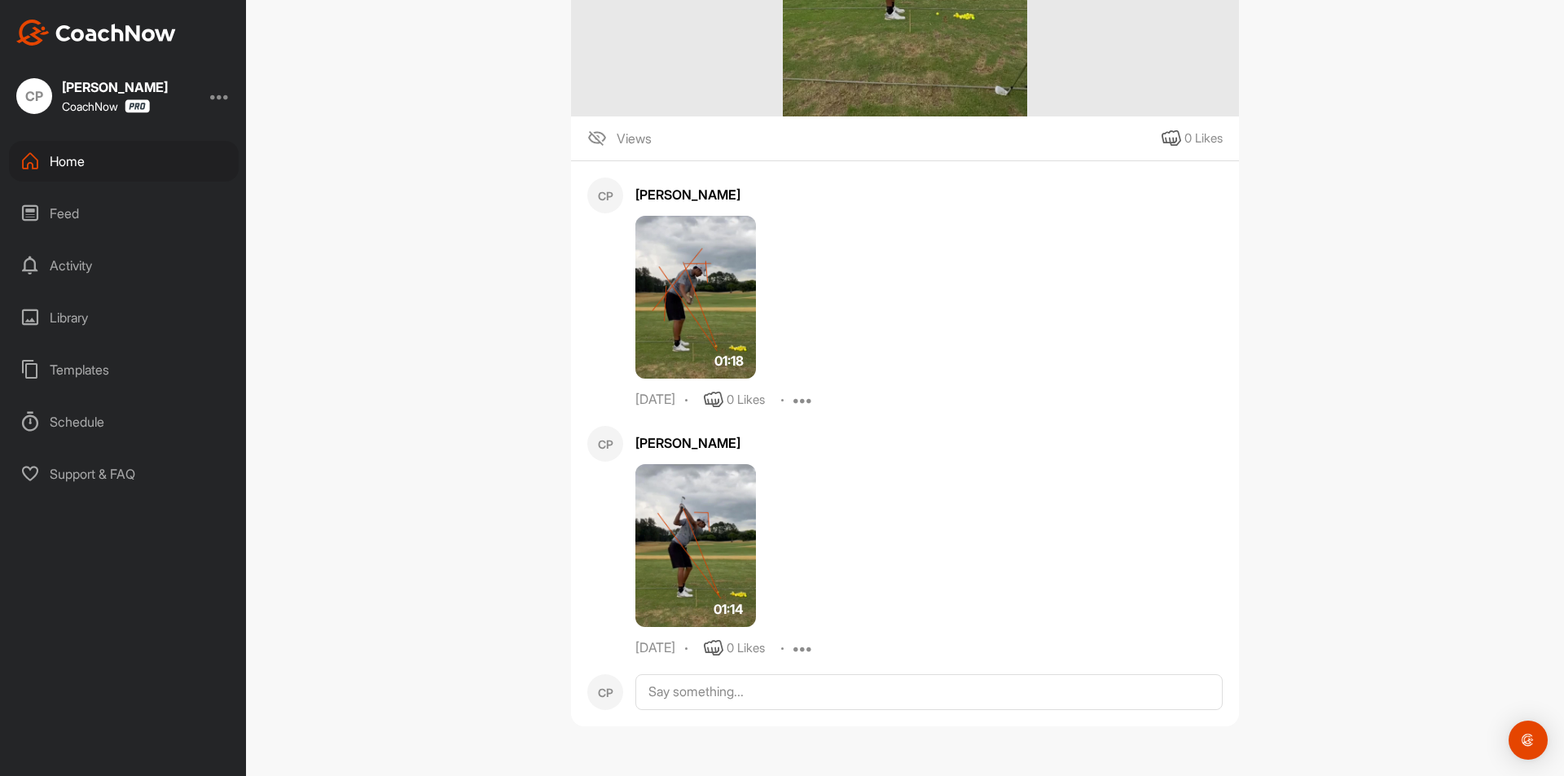
click at [716, 301] on img at bounding box center [695, 297] width 121 height 163
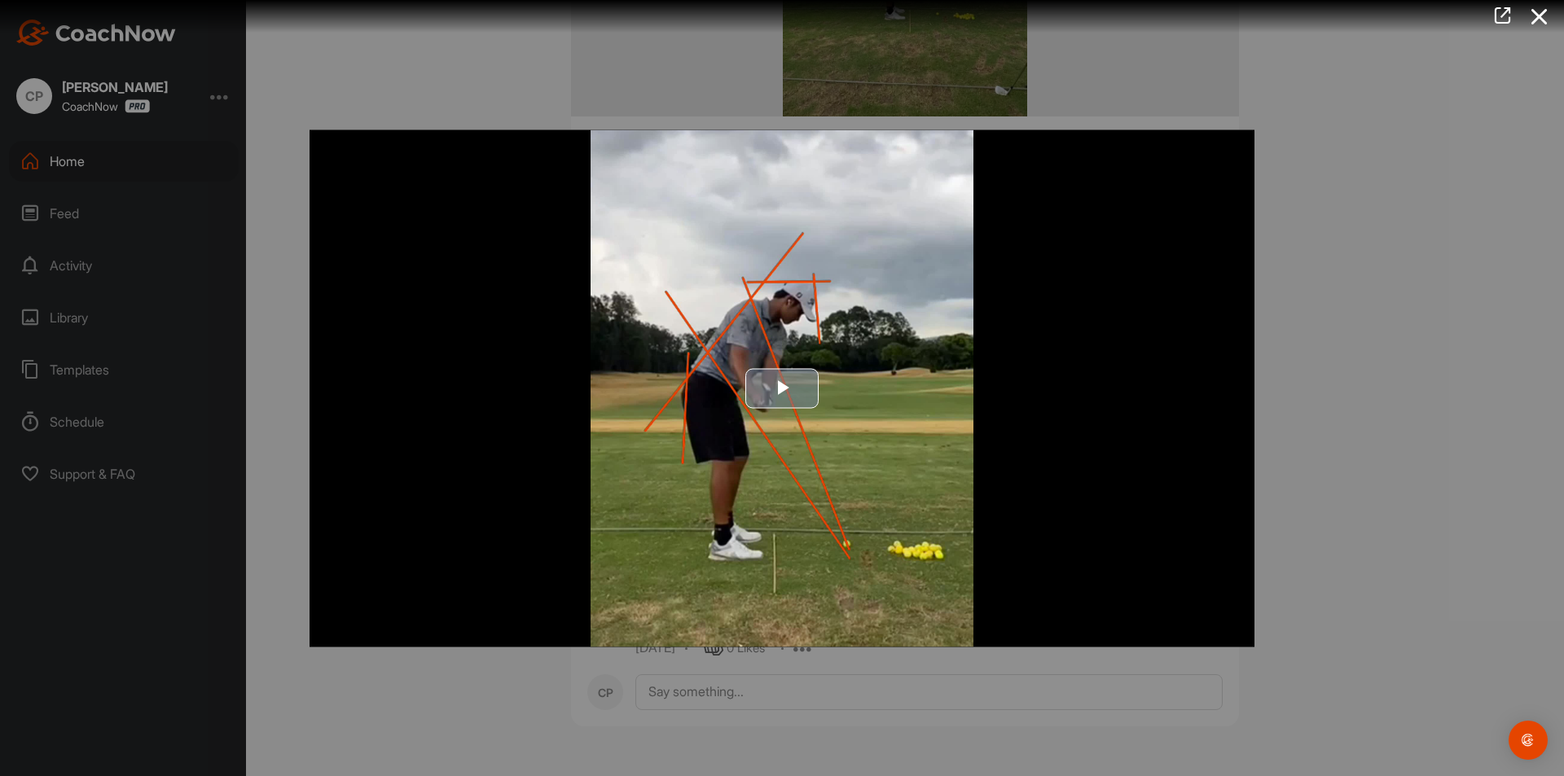
click at [782, 389] on span "Video Player" at bounding box center [782, 389] width 0 height 0
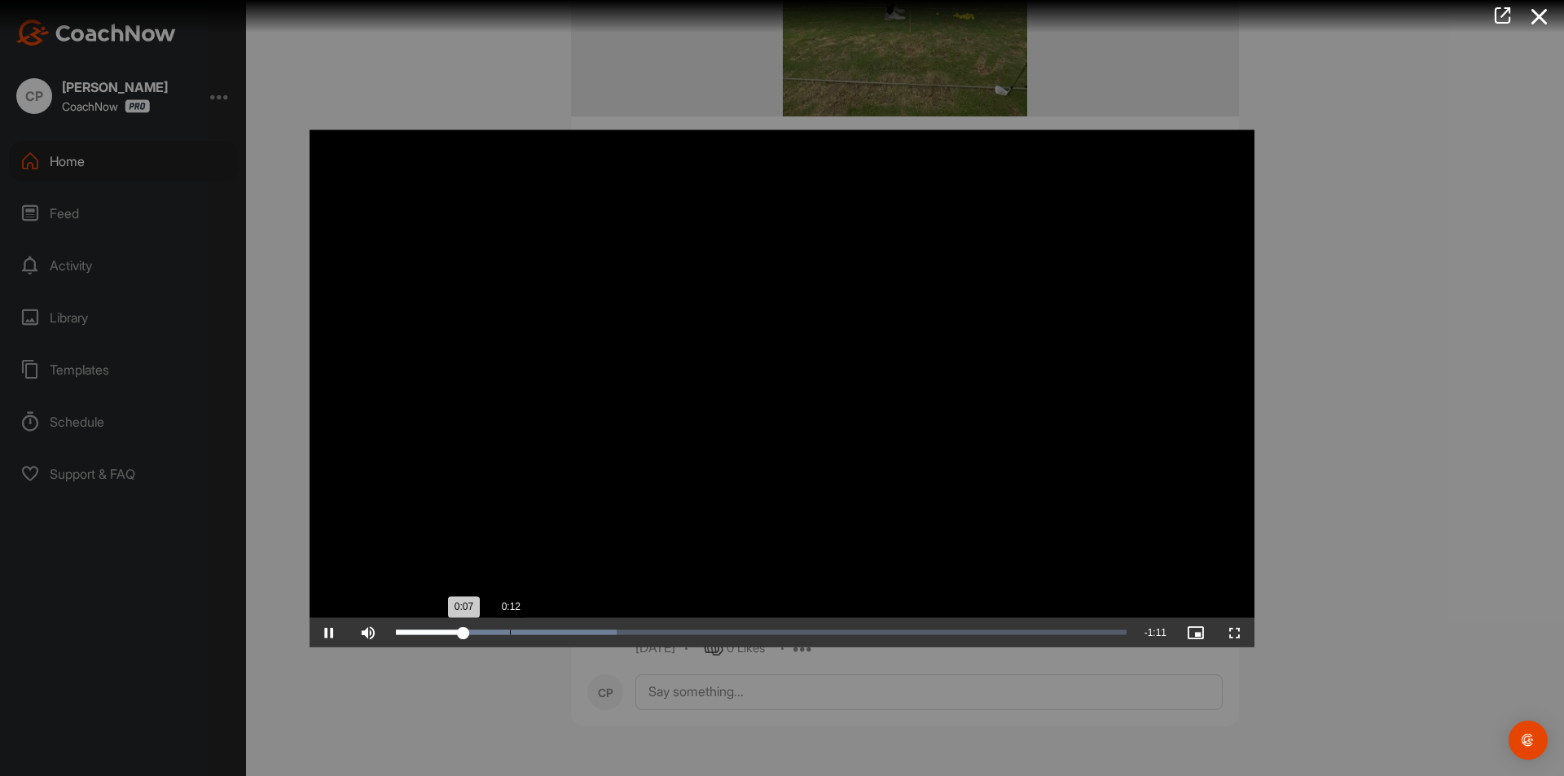
click at [513, 627] on div "Loaded : 30.23% 0:12 0:07" at bounding box center [761, 632] width 747 height 29
click at [578, 624] on div "Loaded : 30.23% 0:19 0:19" at bounding box center [761, 632] width 747 height 29
click at [638, 621] on div "Loaded : 30.23% 0:25 0:19" at bounding box center [761, 632] width 747 height 29
click at [337, 632] on span "Video Player" at bounding box center [329, 632] width 39 height 0
click at [1246, 632] on span "Video Player" at bounding box center [1235, 632] width 39 height 0
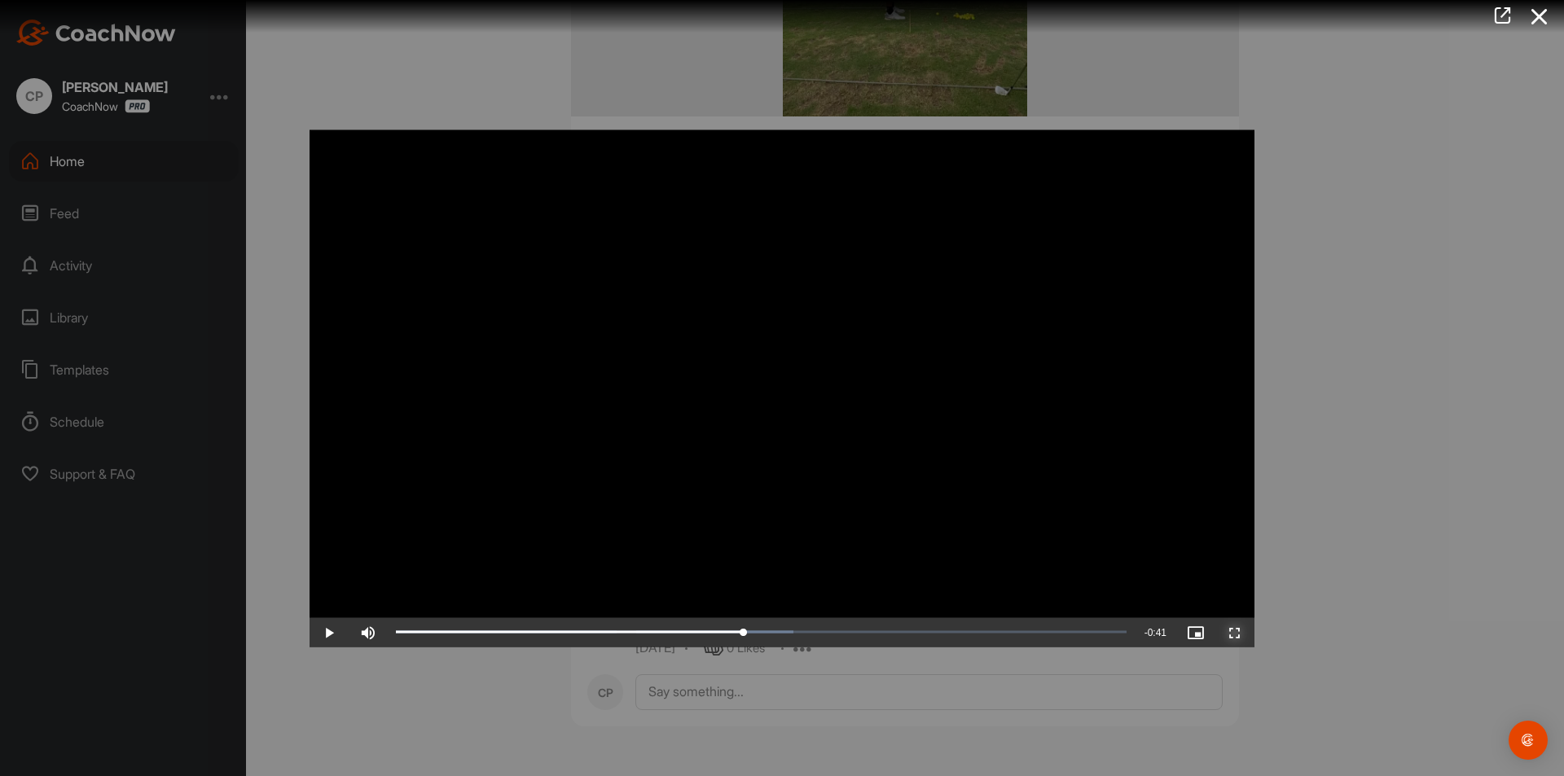
scroll to position [2029, 0]
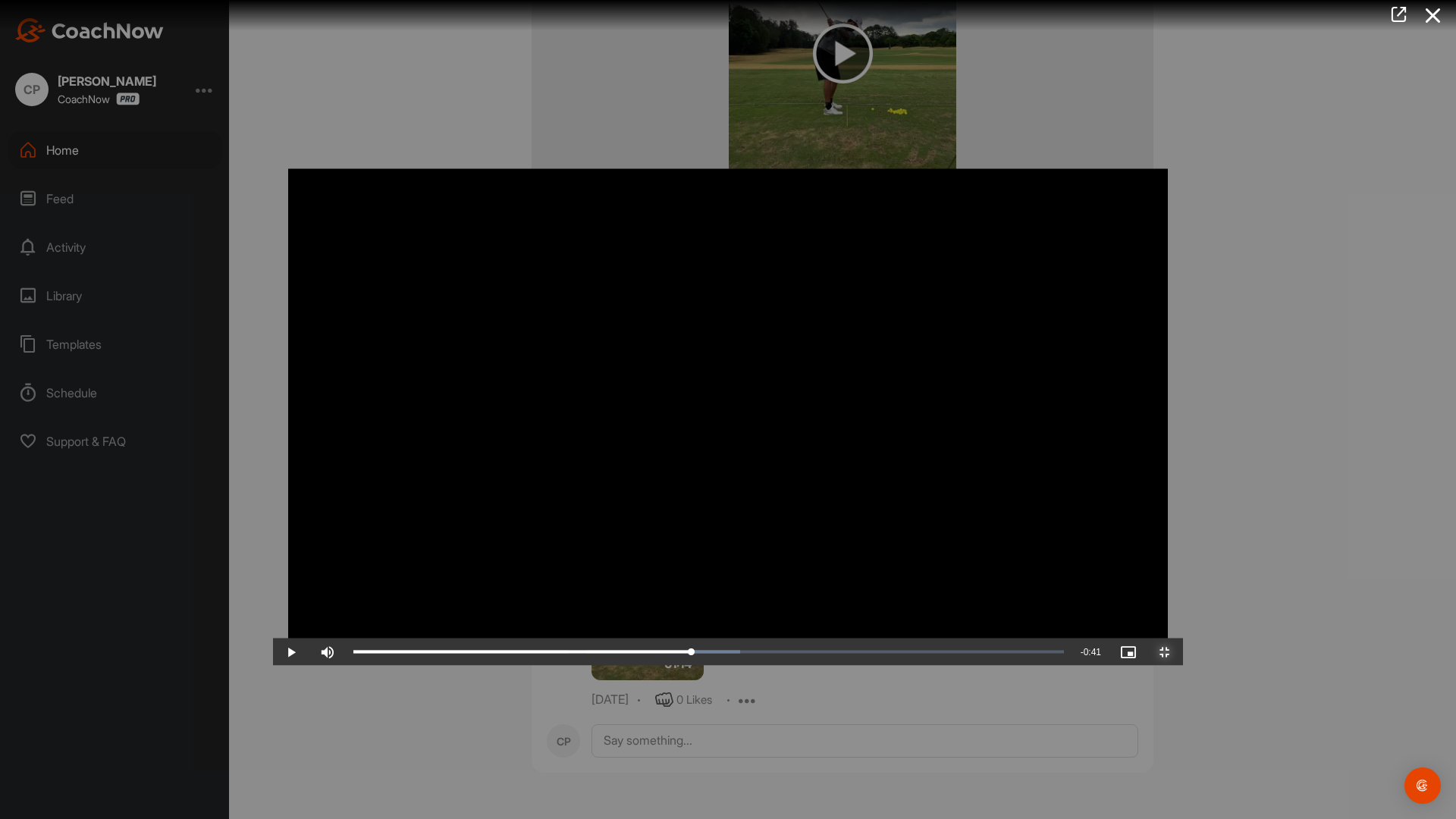
click at [1183, 652] on span "Video Player" at bounding box center [1165, 652] width 36 height 0
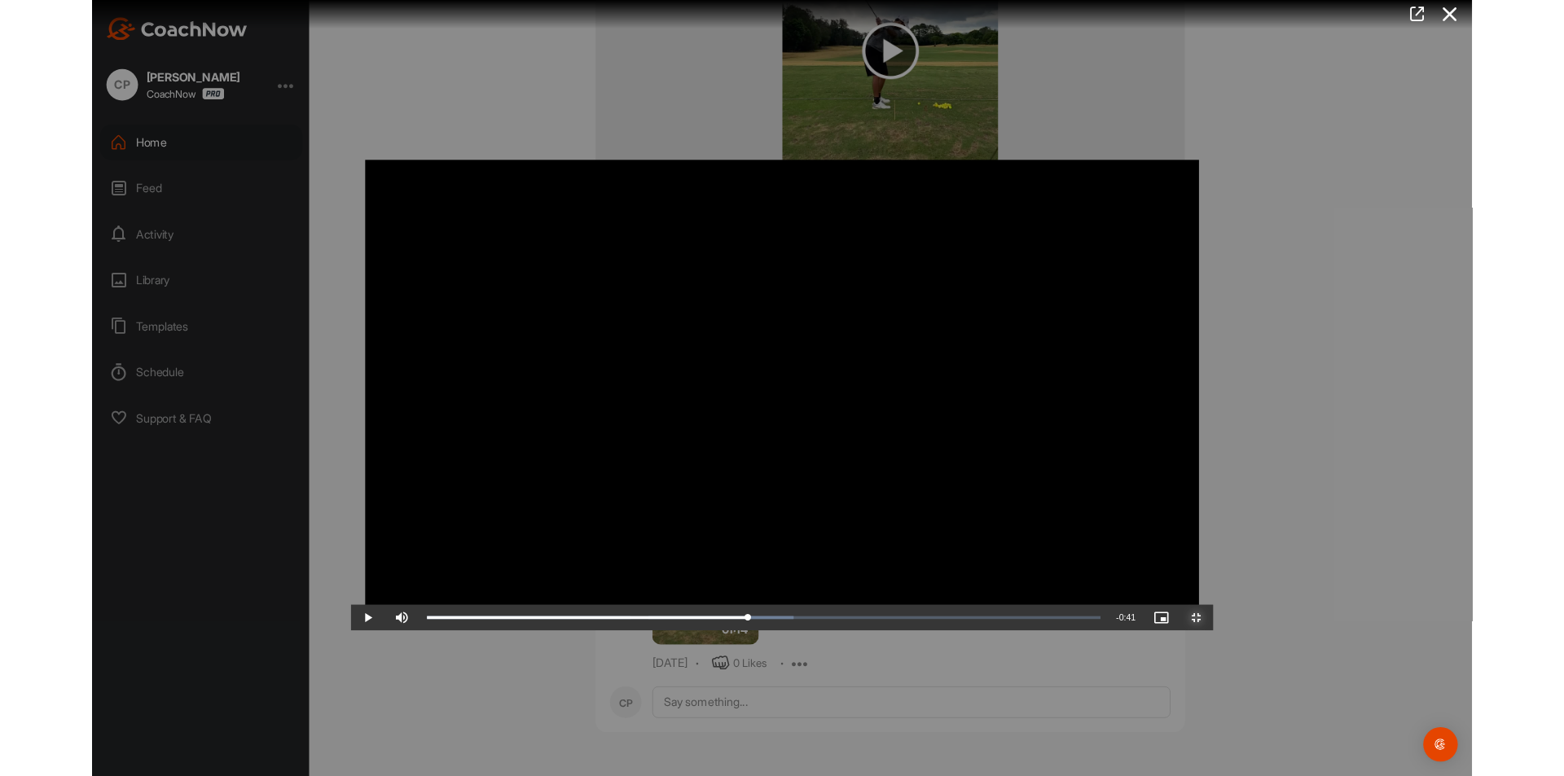
scroll to position [2132, 0]
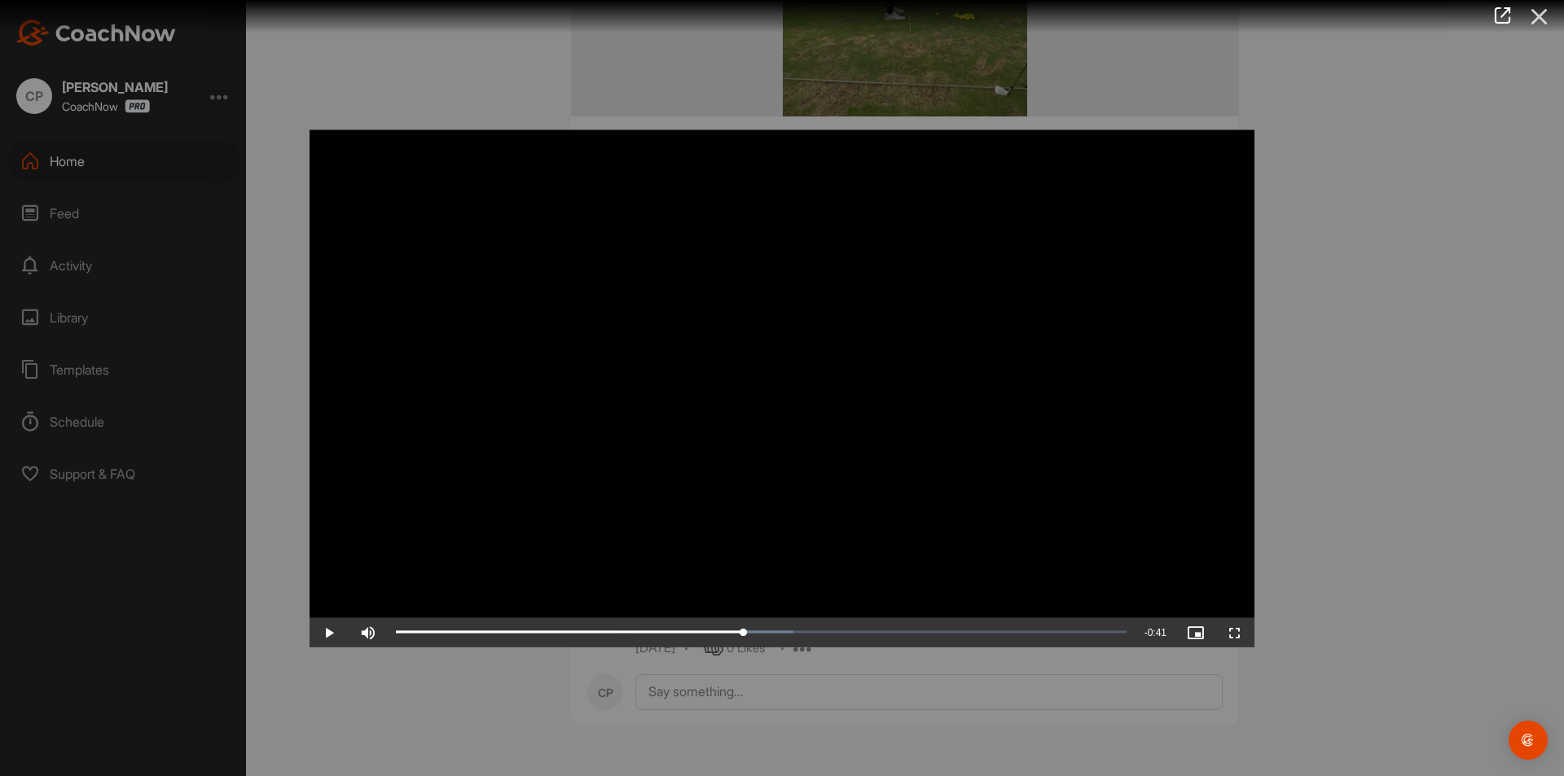
click at [1547, 15] on icon at bounding box center [1539, 17] width 37 height 30
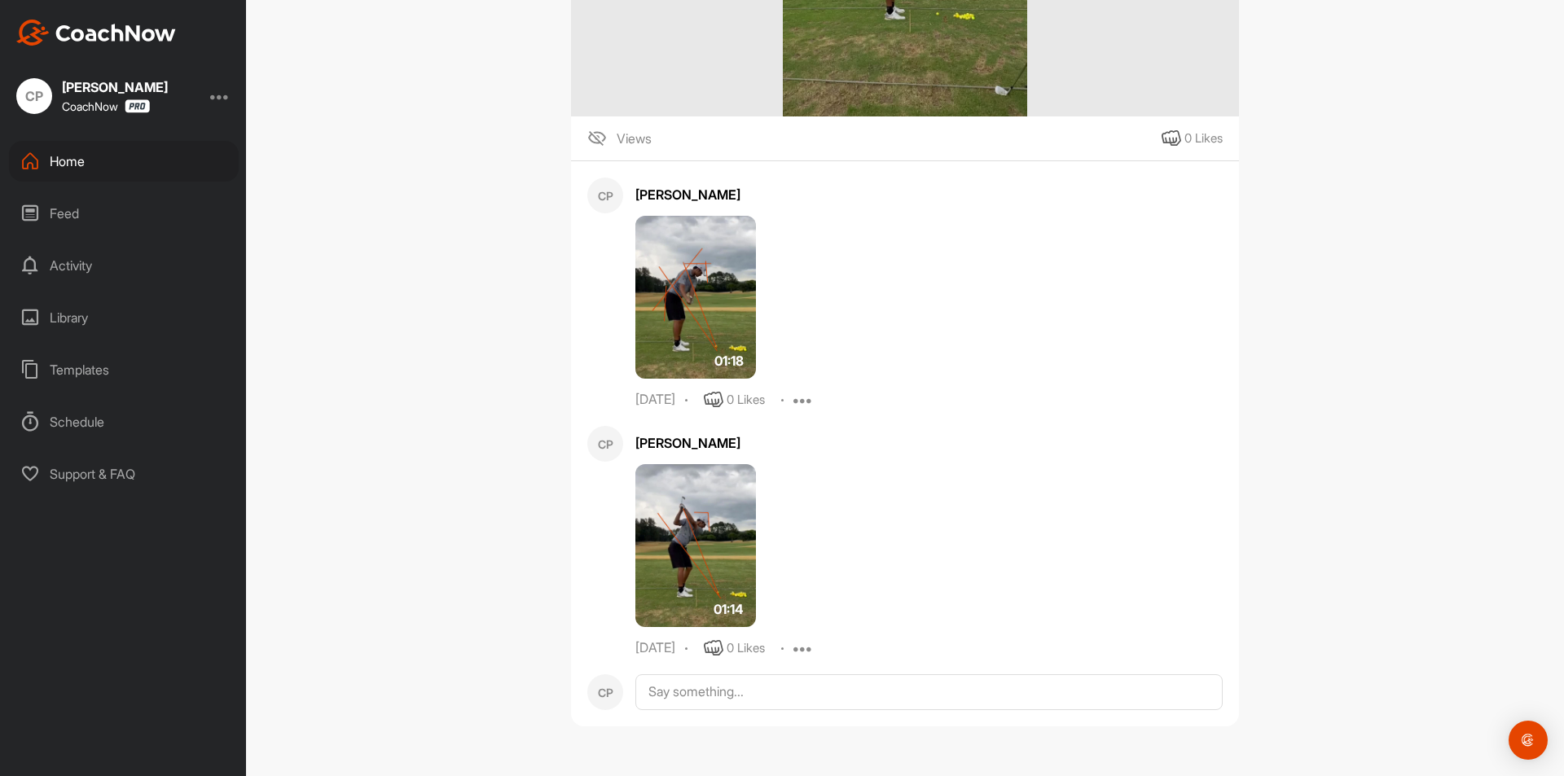
click at [240, 90] on div "CP [PERSON_NAME] CoachNow" at bounding box center [123, 96] width 246 height 36
click at [226, 97] on div at bounding box center [220, 96] width 20 height 20
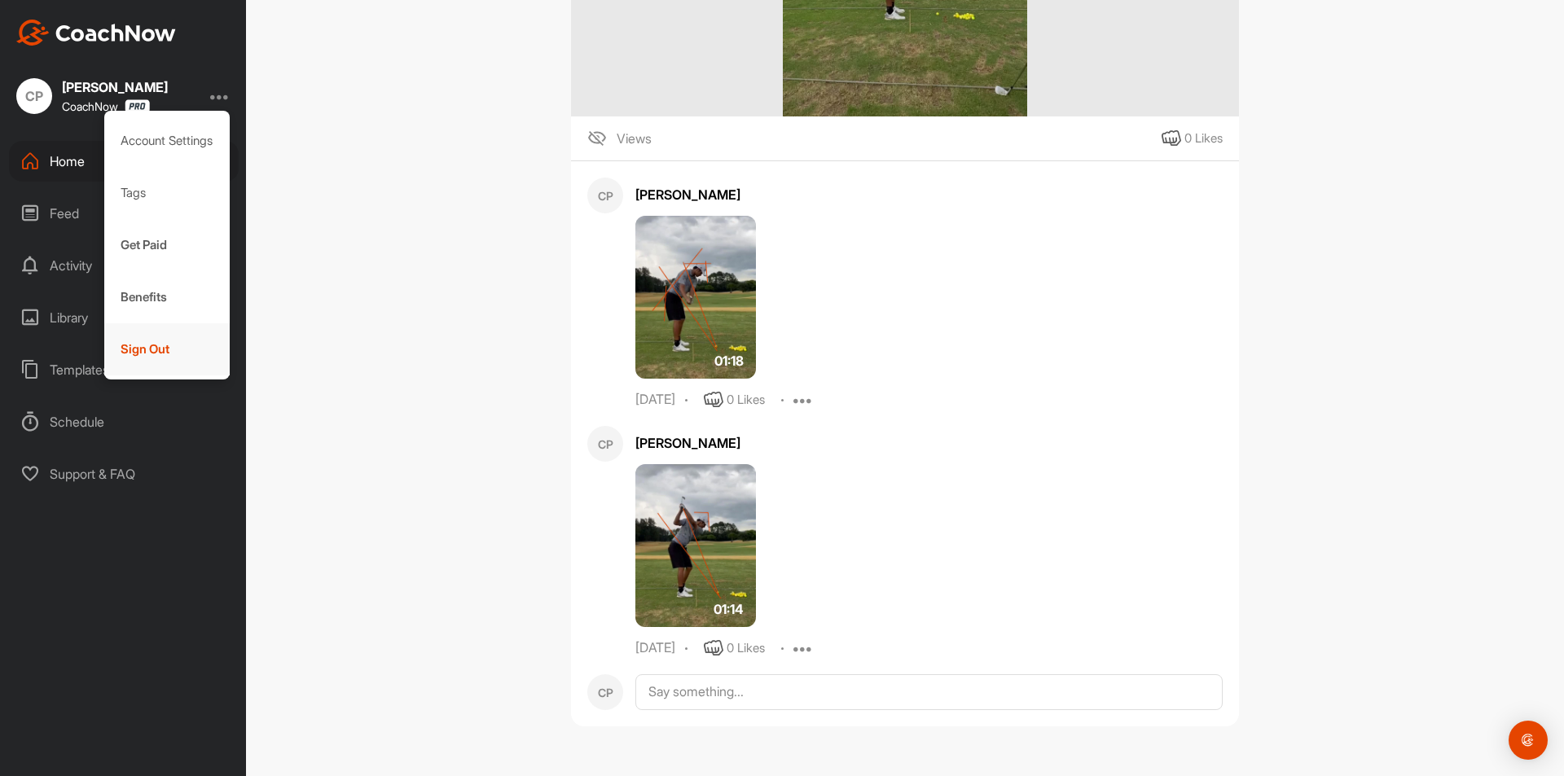
click at [166, 350] on div "Sign Out" at bounding box center [167, 349] width 126 height 52
